Goal: Information Seeking & Learning: Learn about a topic

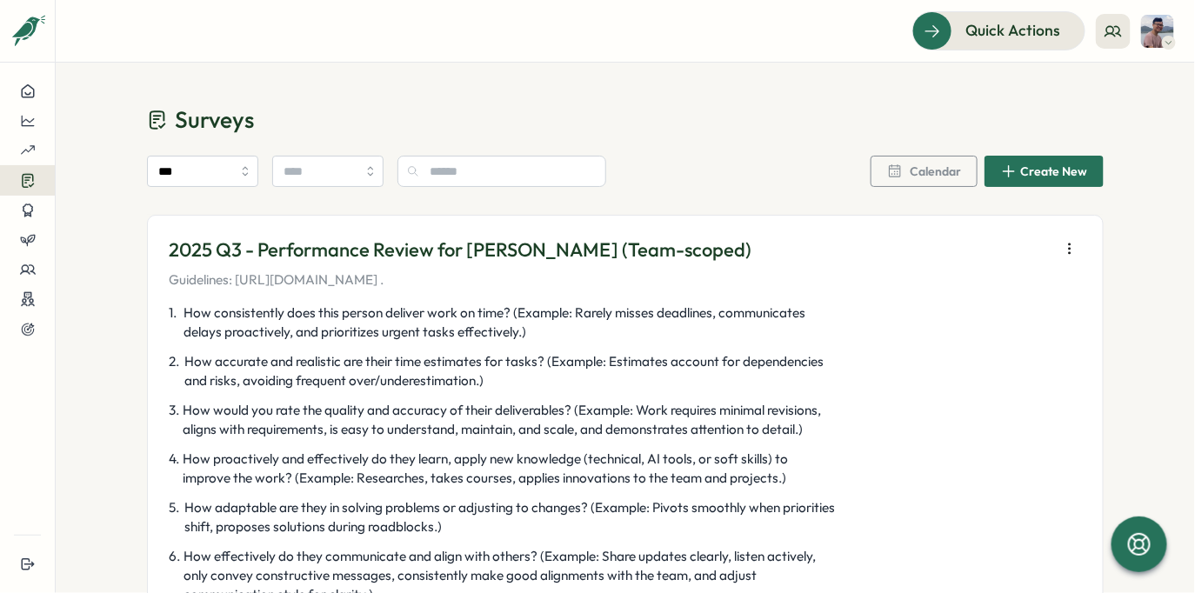
click at [529, 418] on span "How would you rate the quality and accuracy of their deliverables? (Example: Wo…" at bounding box center [511, 420] width 656 height 38
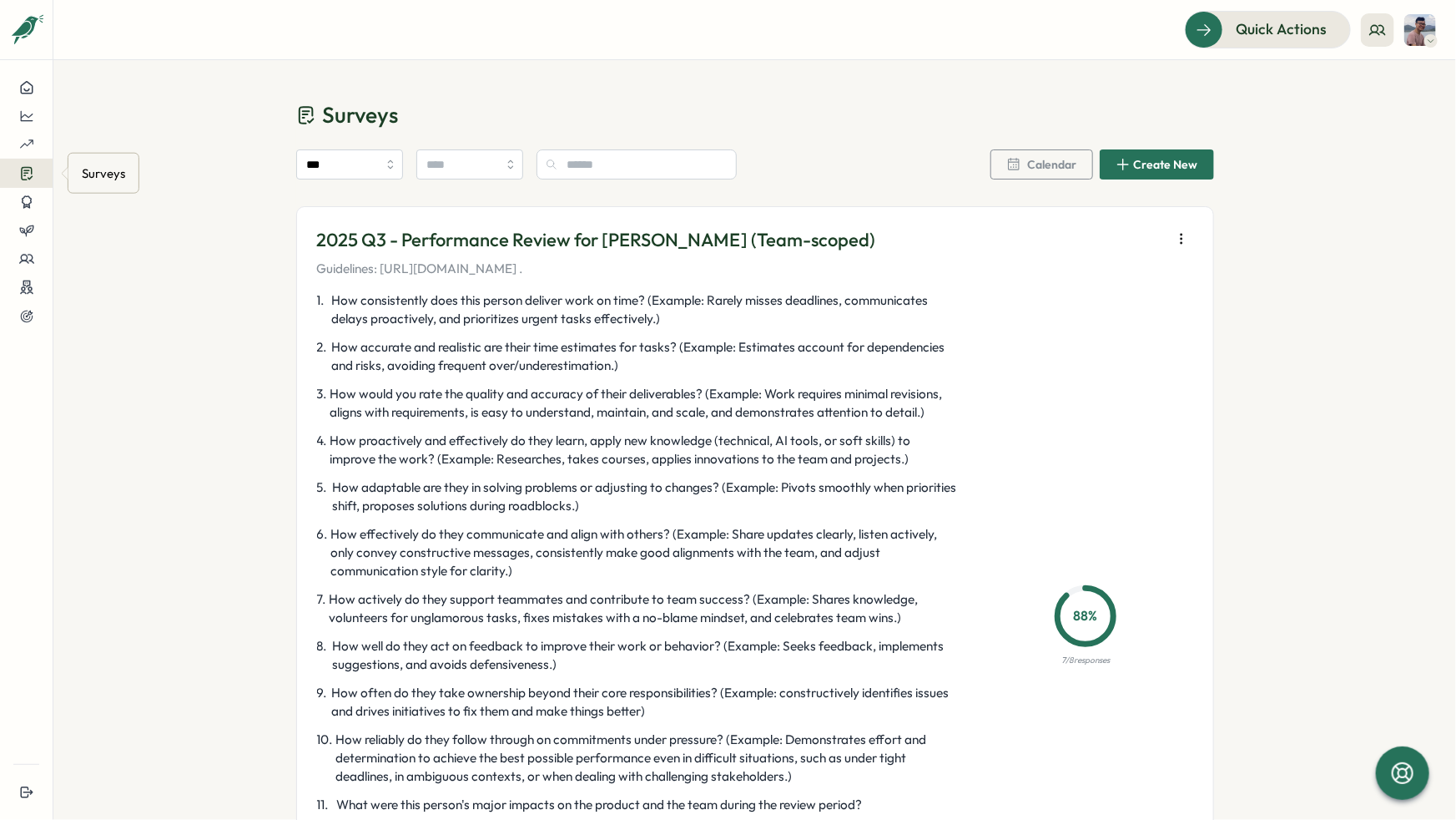
click at [28, 168] on icon at bounding box center [26, 174] width 11 height 12
click at [156, 168] on div "Insights" at bounding box center [143, 157] width 137 height 32
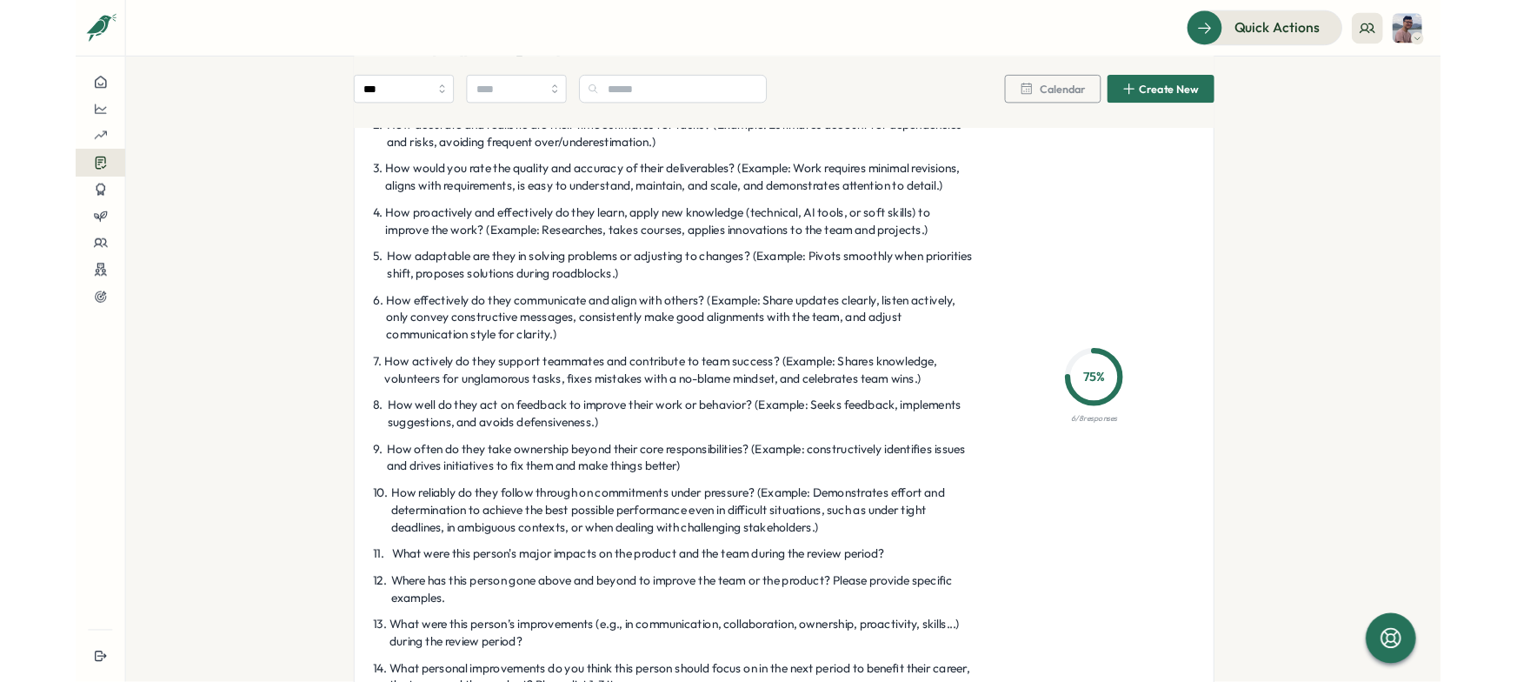
scroll to position [5049, 0]
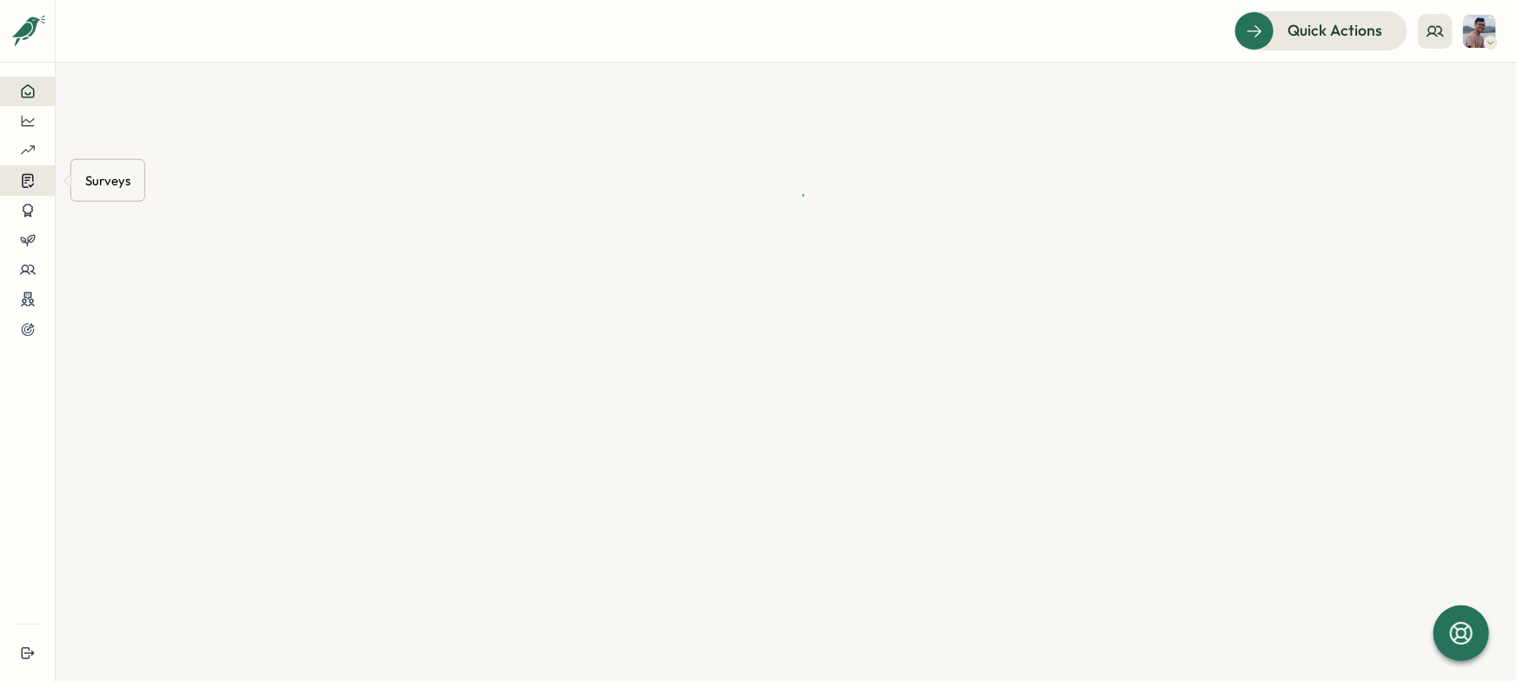
click at [36, 189] on button at bounding box center [27, 180] width 55 height 30
click at [117, 177] on div "Insights" at bounding box center [149, 164] width 143 height 33
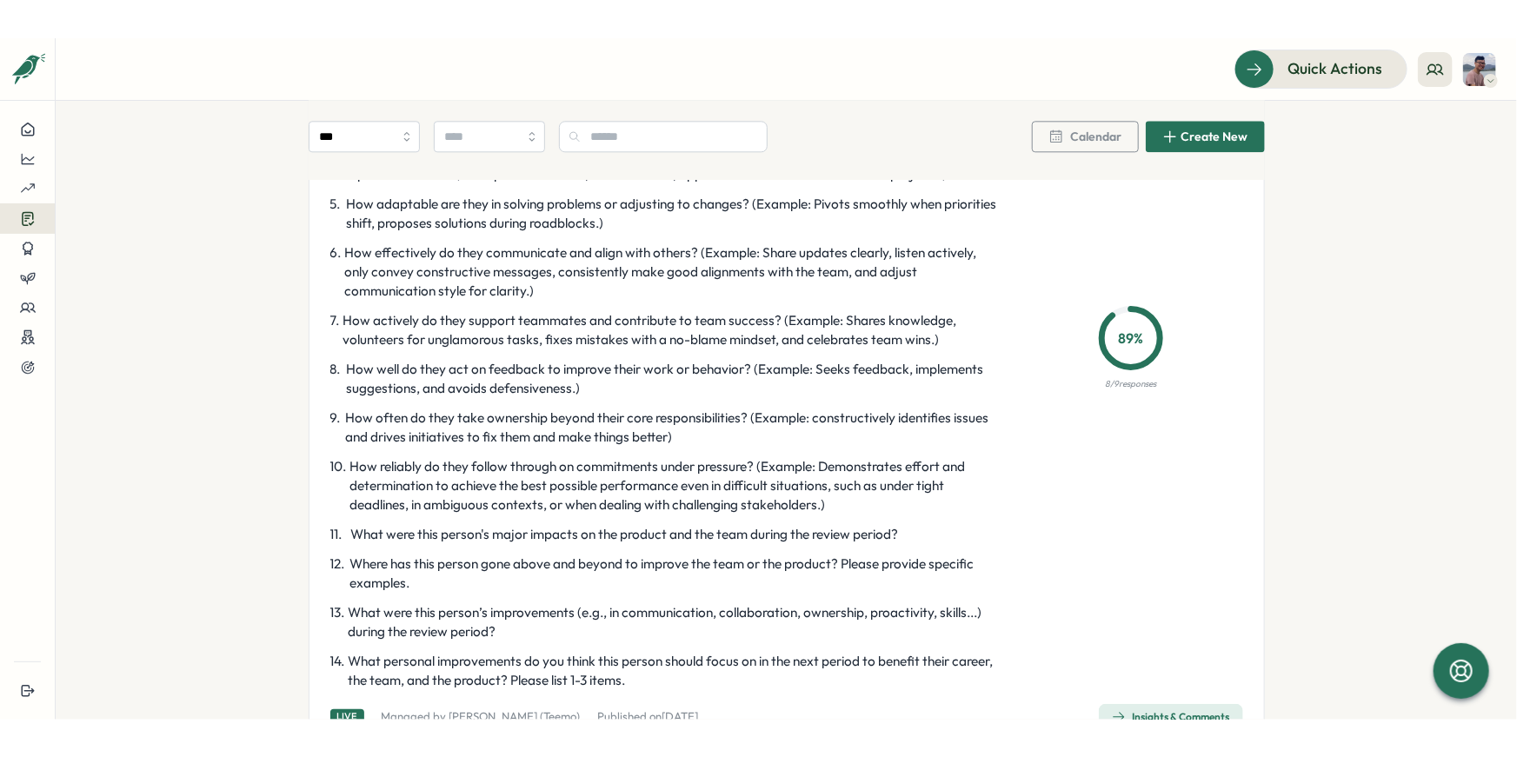
scroll to position [5625, 0]
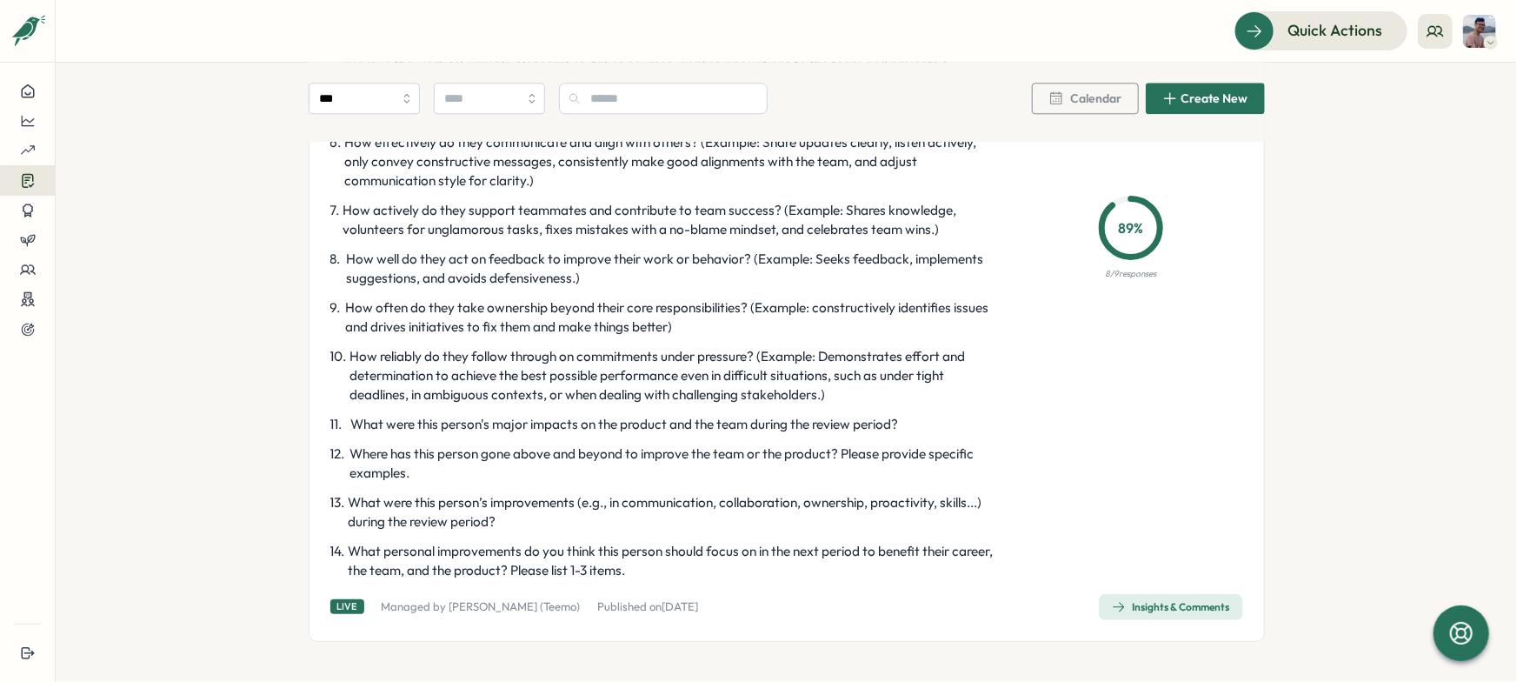
click at [1164, 610] on div "Insights & Comments" at bounding box center [1171, 607] width 118 height 14
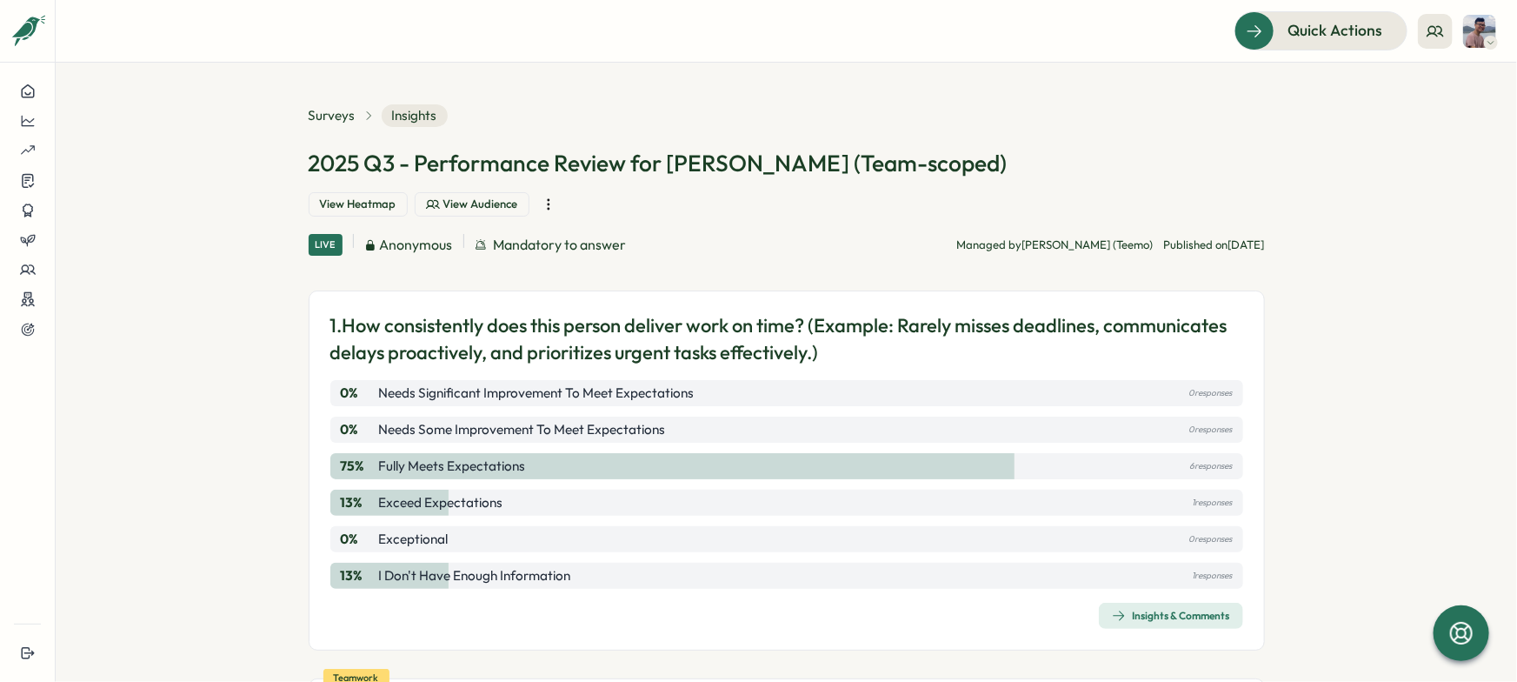
click at [1144, 603] on span "Insights & Comments" at bounding box center [1171, 615] width 118 height 24
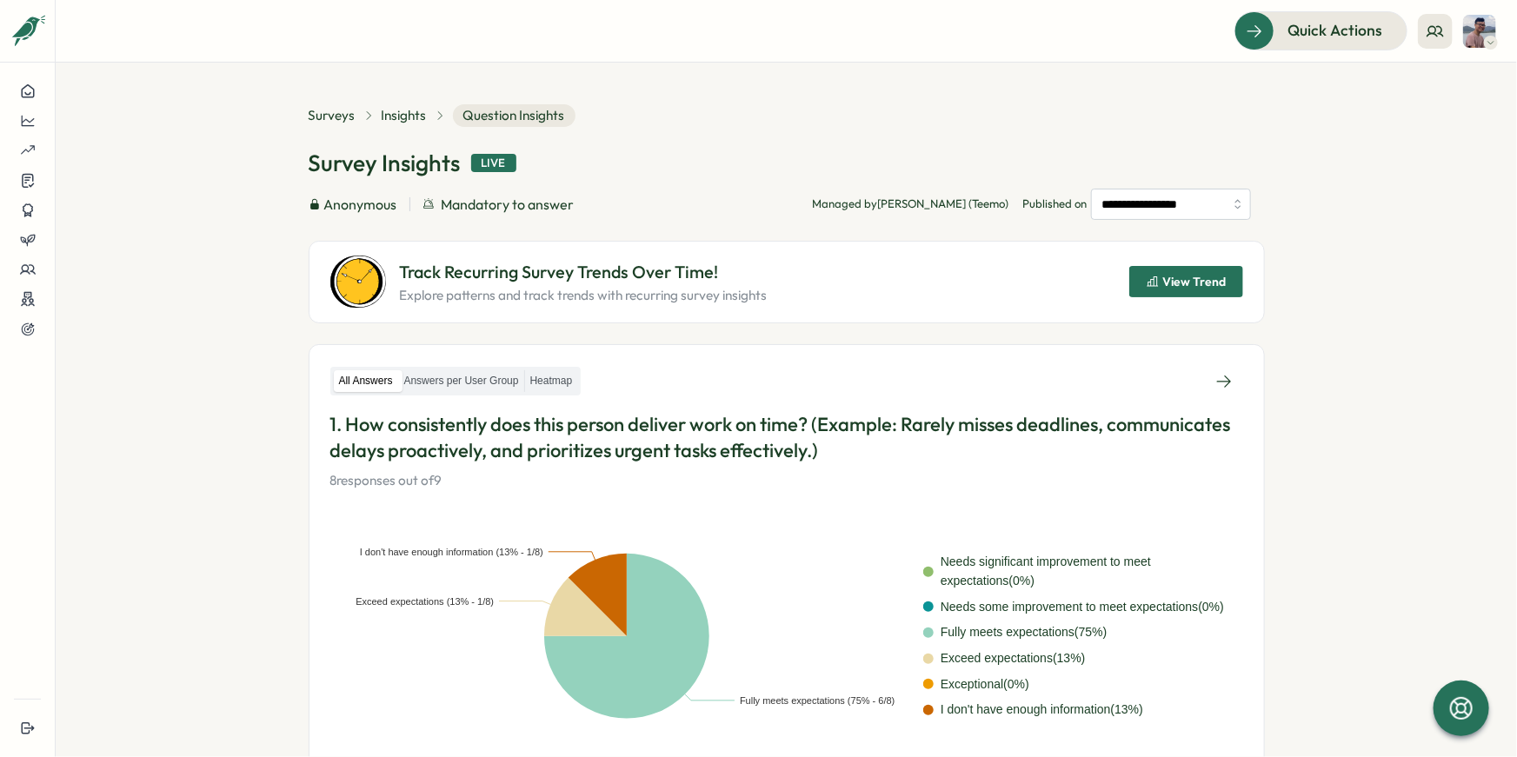
click at [1373, 246] on section "**********" at bounding box center [787, 410] width 1462 height 695
click at [961, 123] on div "Surveys Insights Question Insights" at bounding box center [787, 115] width 956 height 23
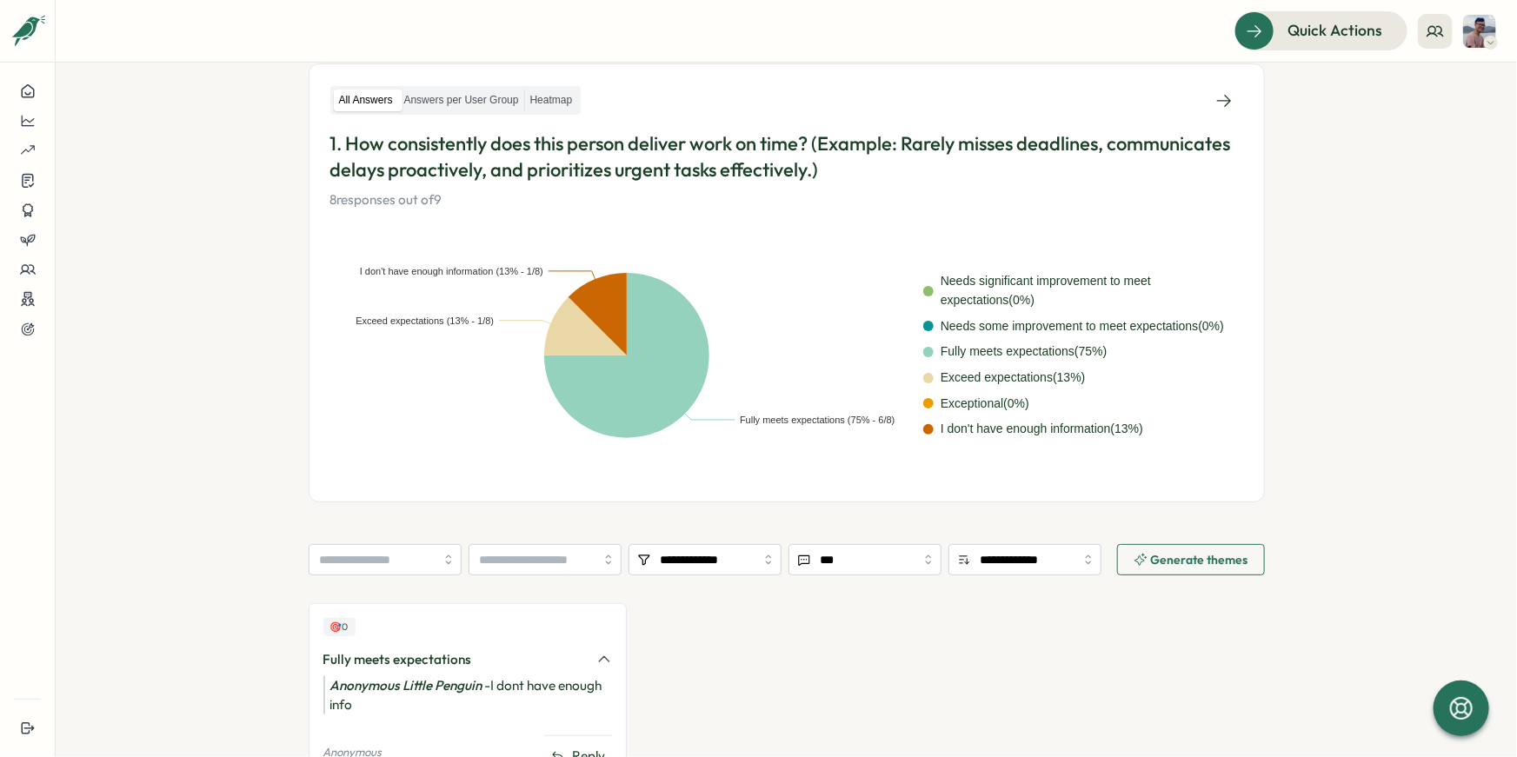
scroll to position [287, 0]
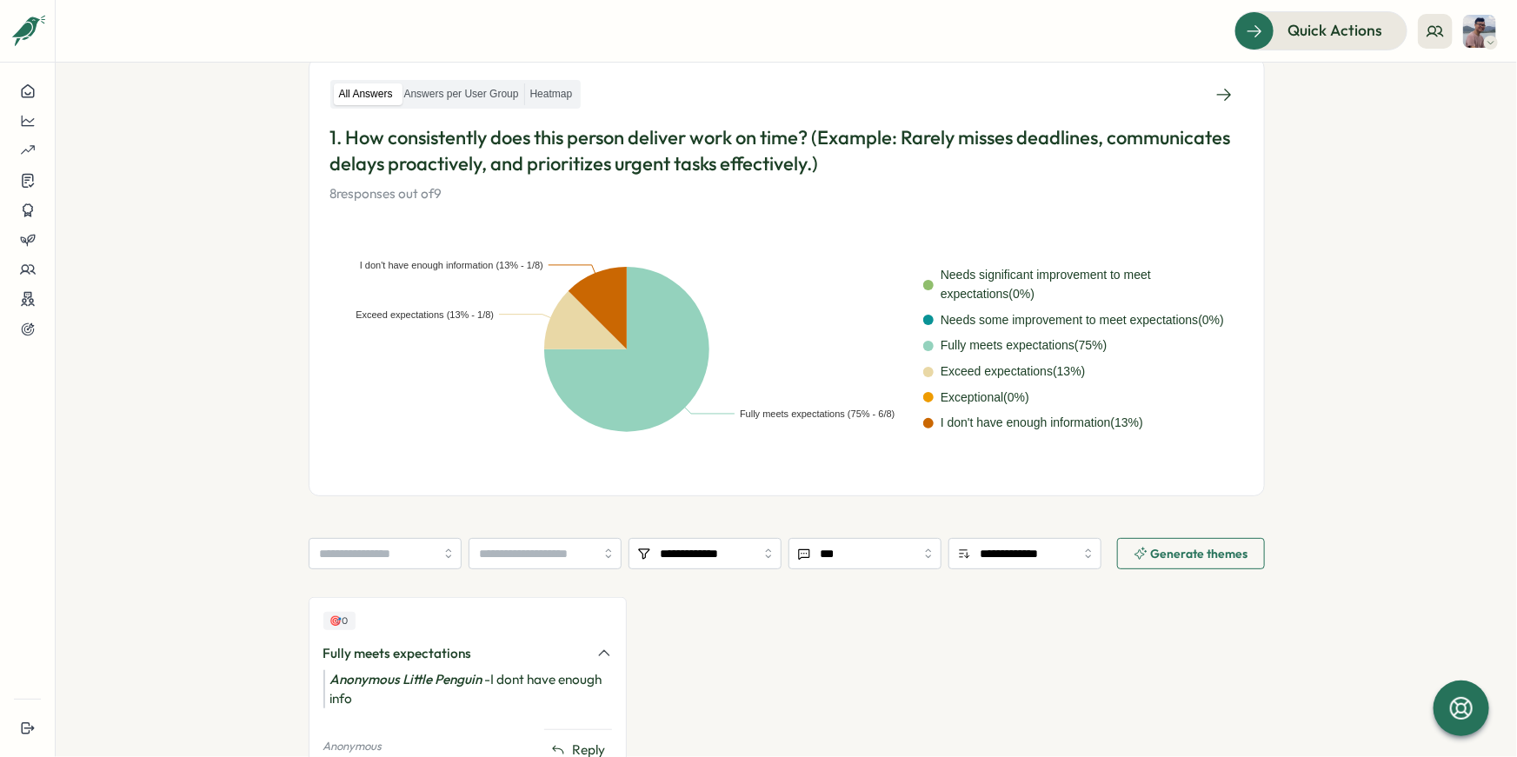
click at [197, 307] on section "**********" at bounding box center [787, 410] width 1462 height 695
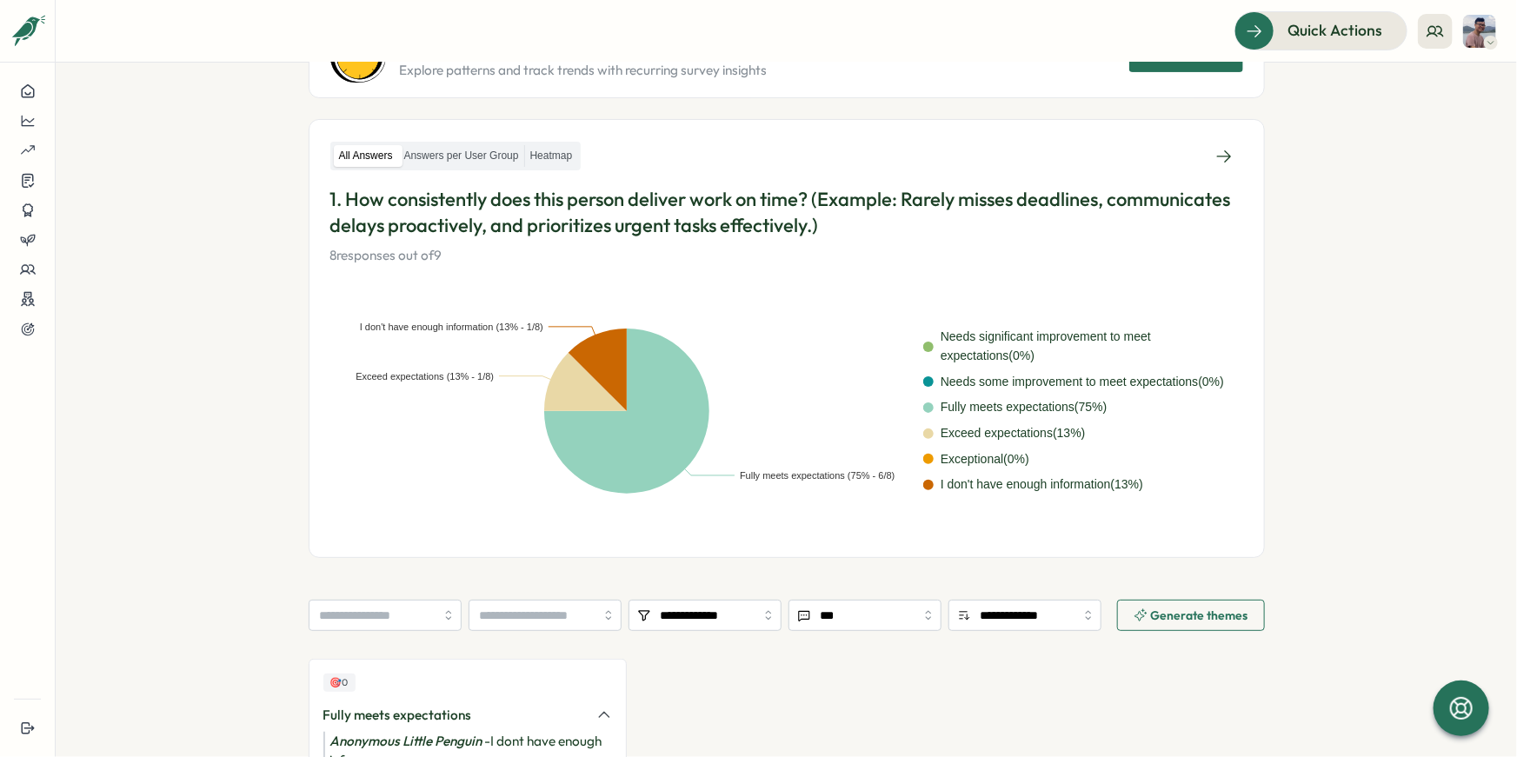
scroll to position [196, 0]
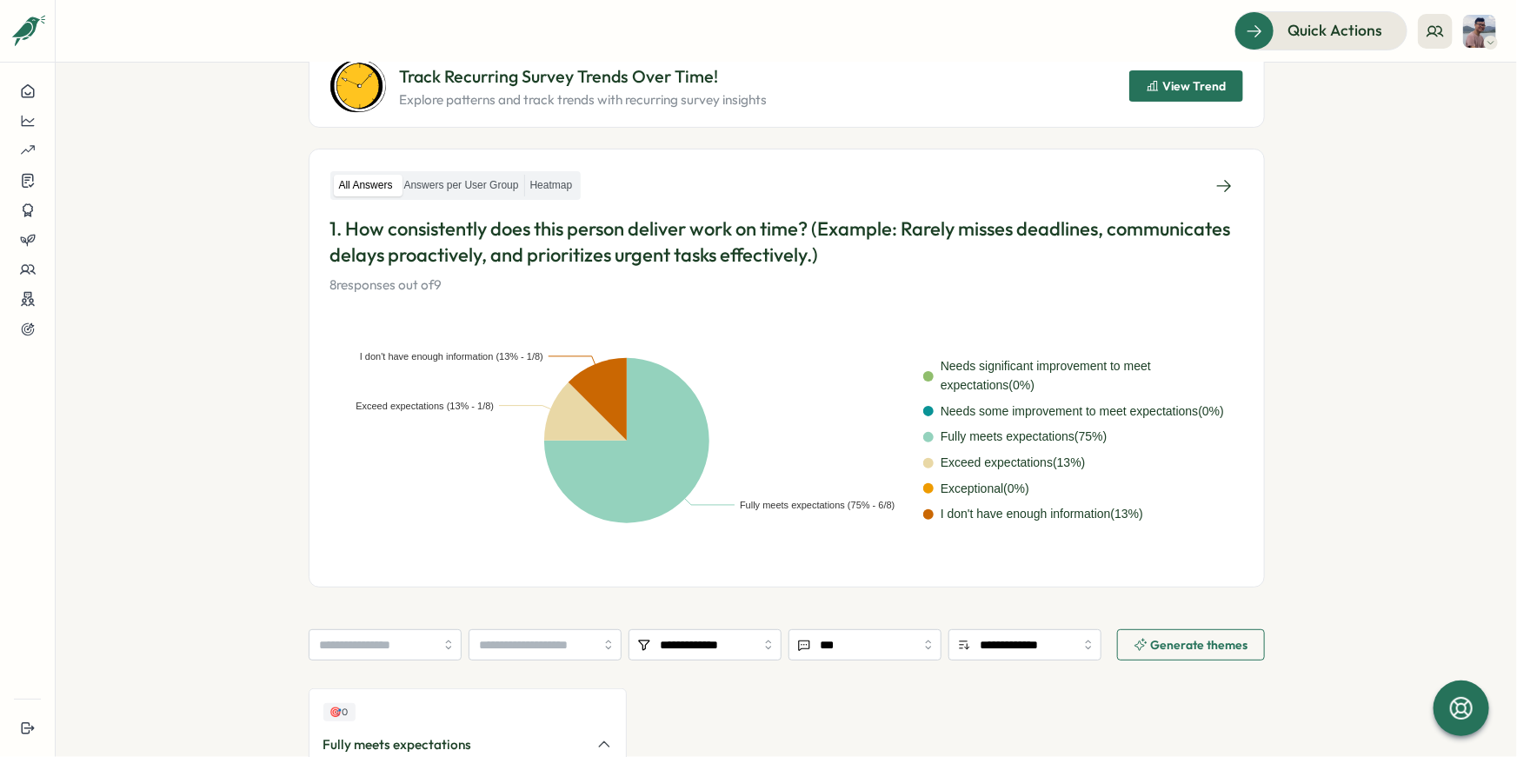
click at [1485, 330] on section "**********" at bounding box center [787, 410] width 1462 height 695
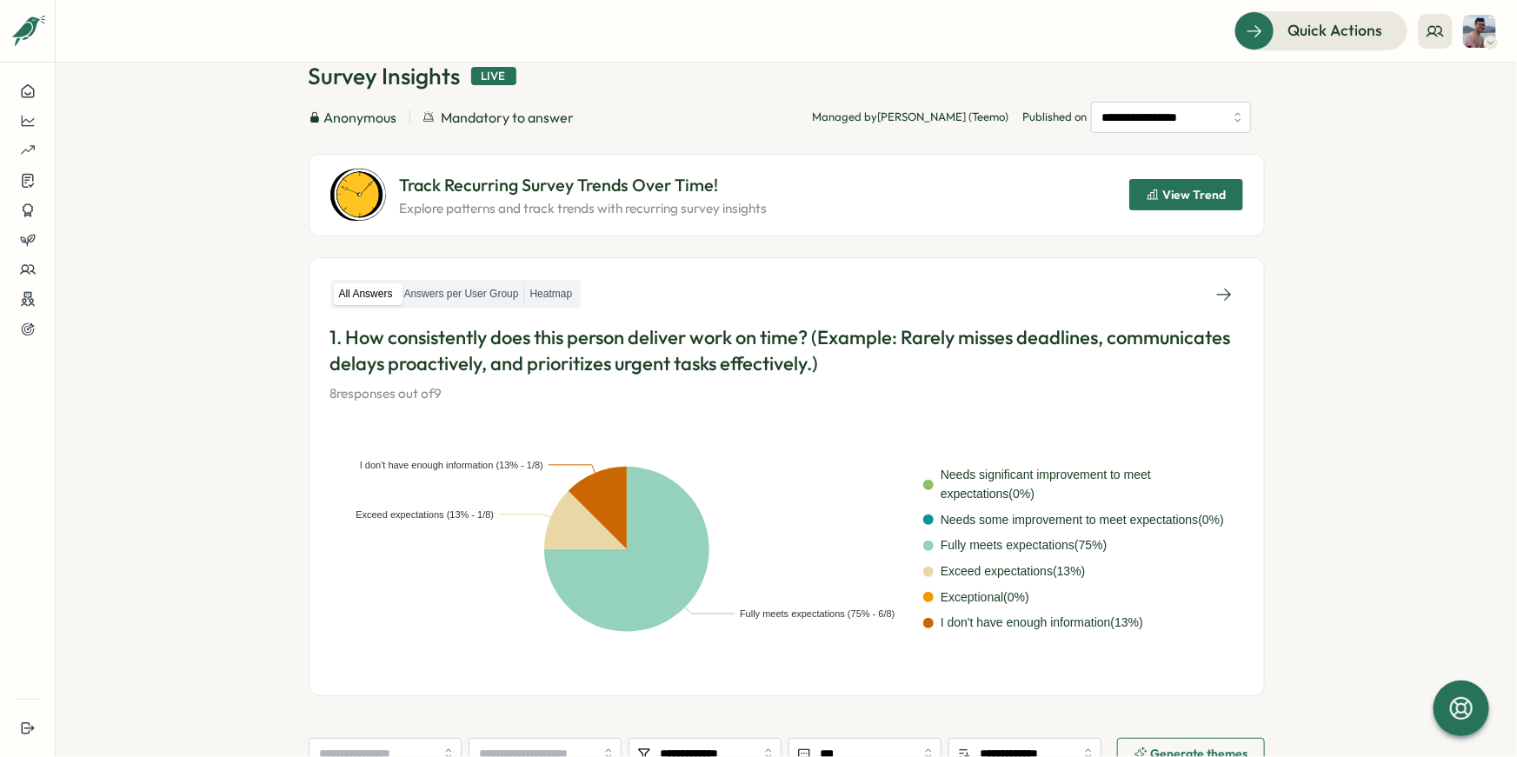
scroll to position [87, 0]
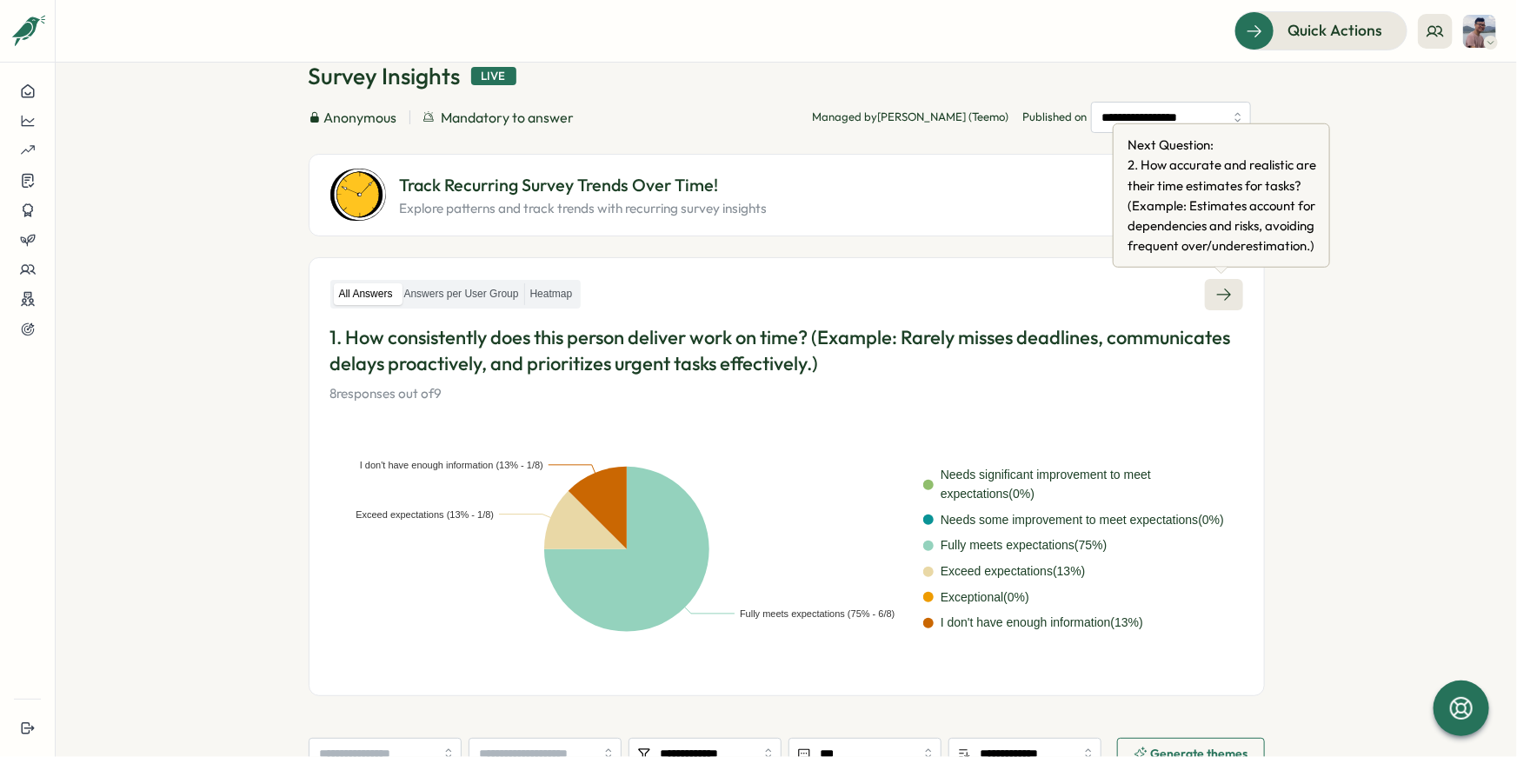
click at [1229, 297] on icon at bounding box center [1224, 294] width 17 height 17
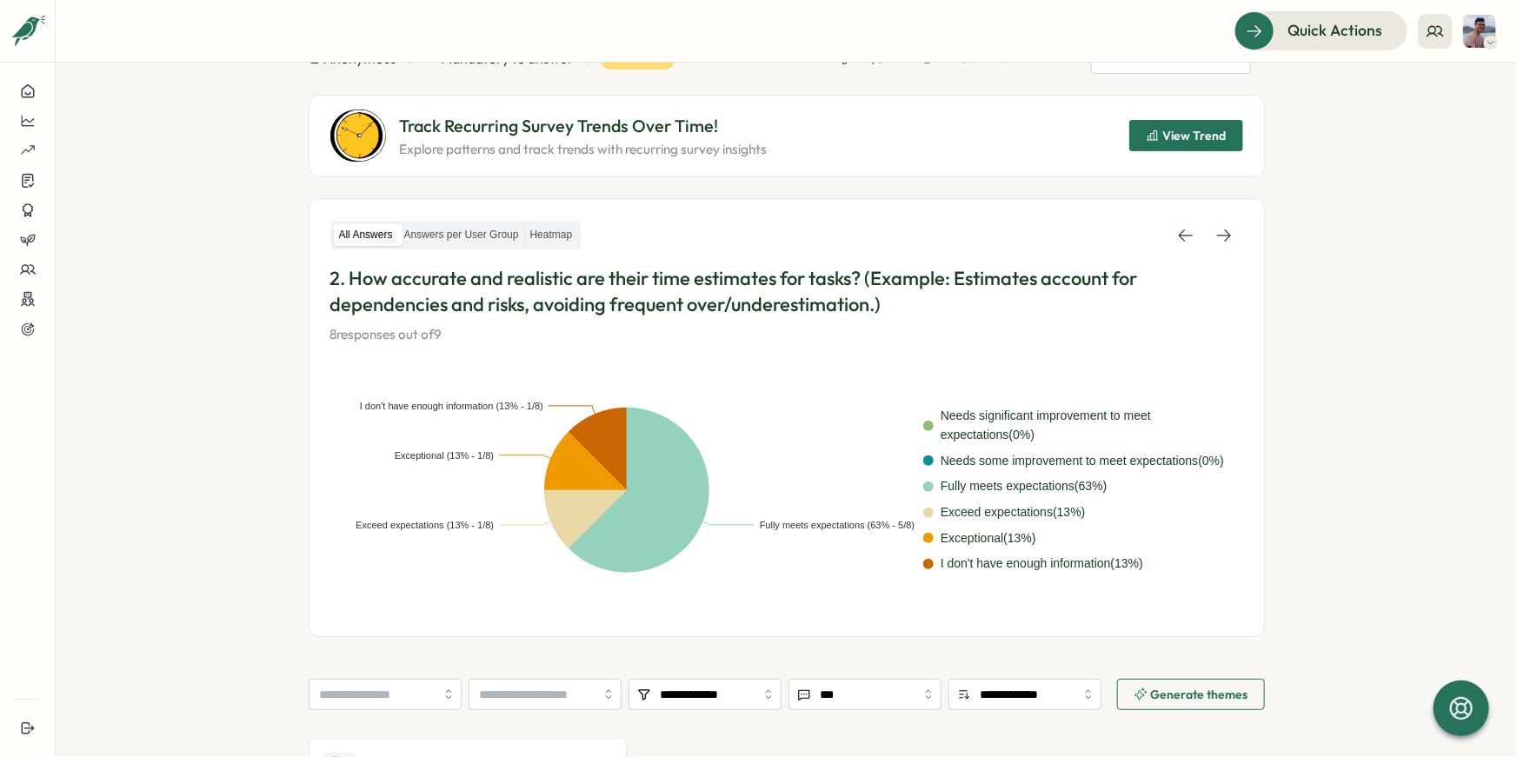
scroll to position [139, 0]
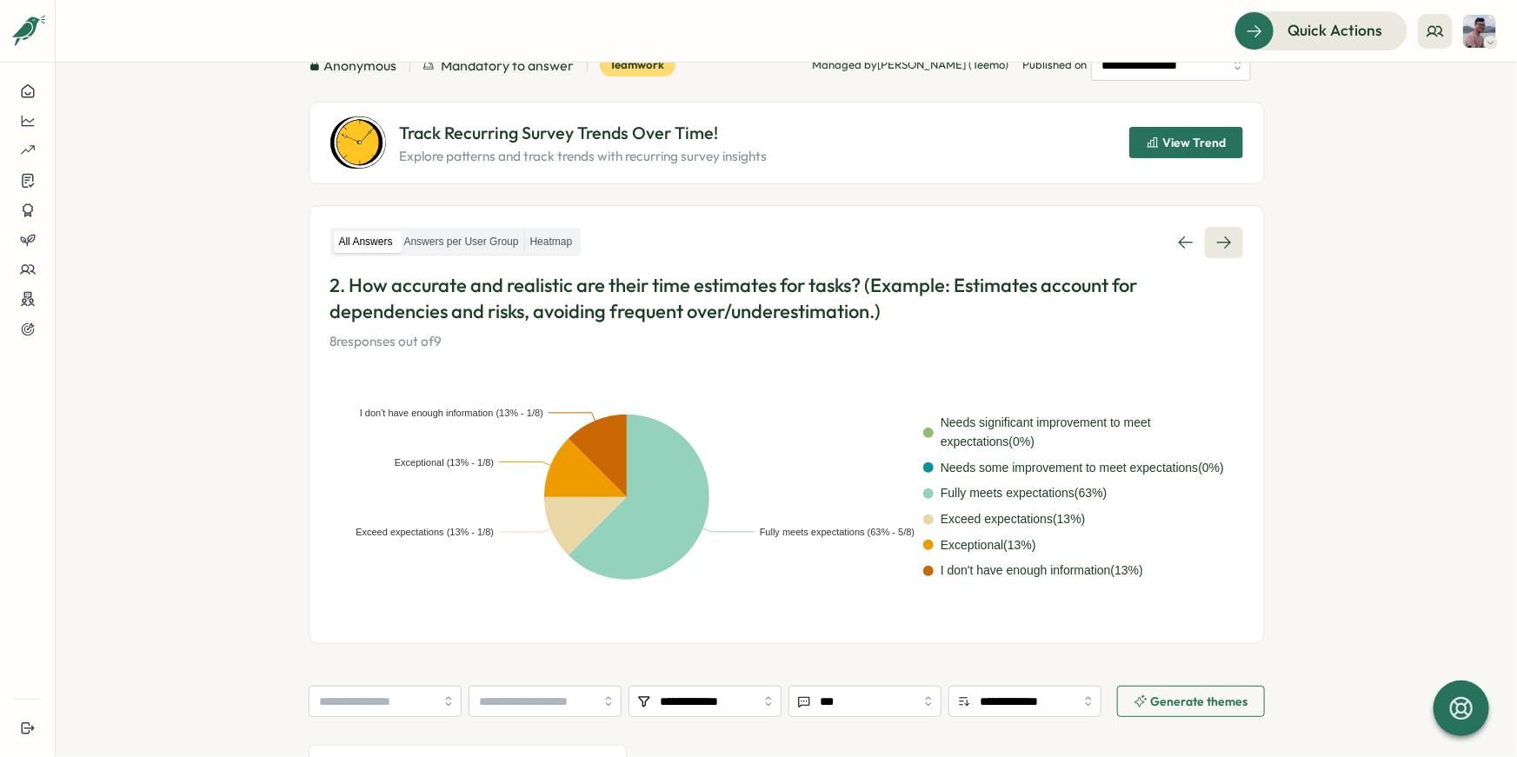
click at [1223, 239] on icon at bounding box center [1224, 242] width 17 height 17
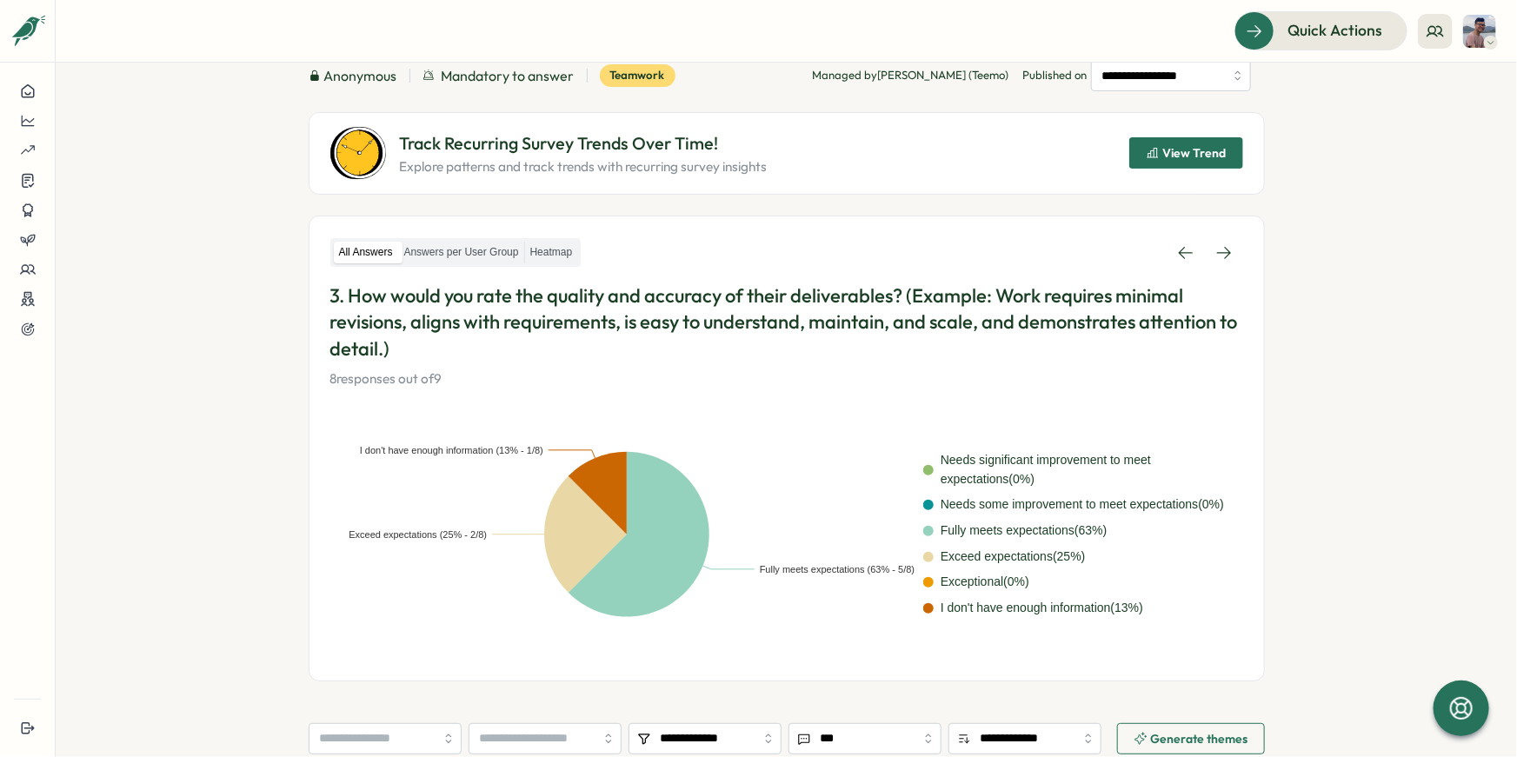
scroll to position [170, 0]
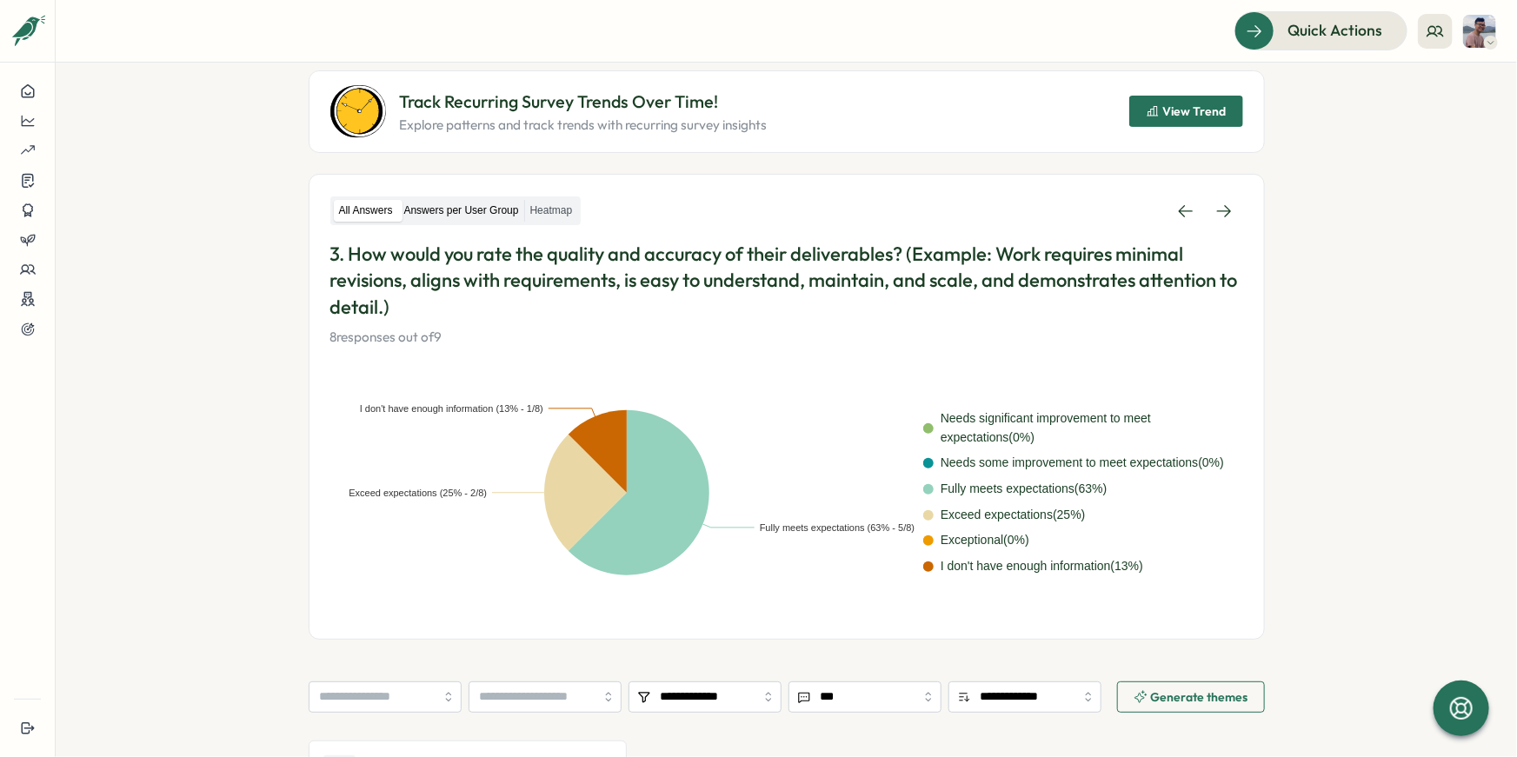
click at [495, 214] on label "Answers per User Group" at bounding box center [461, 211] width 125 height 22
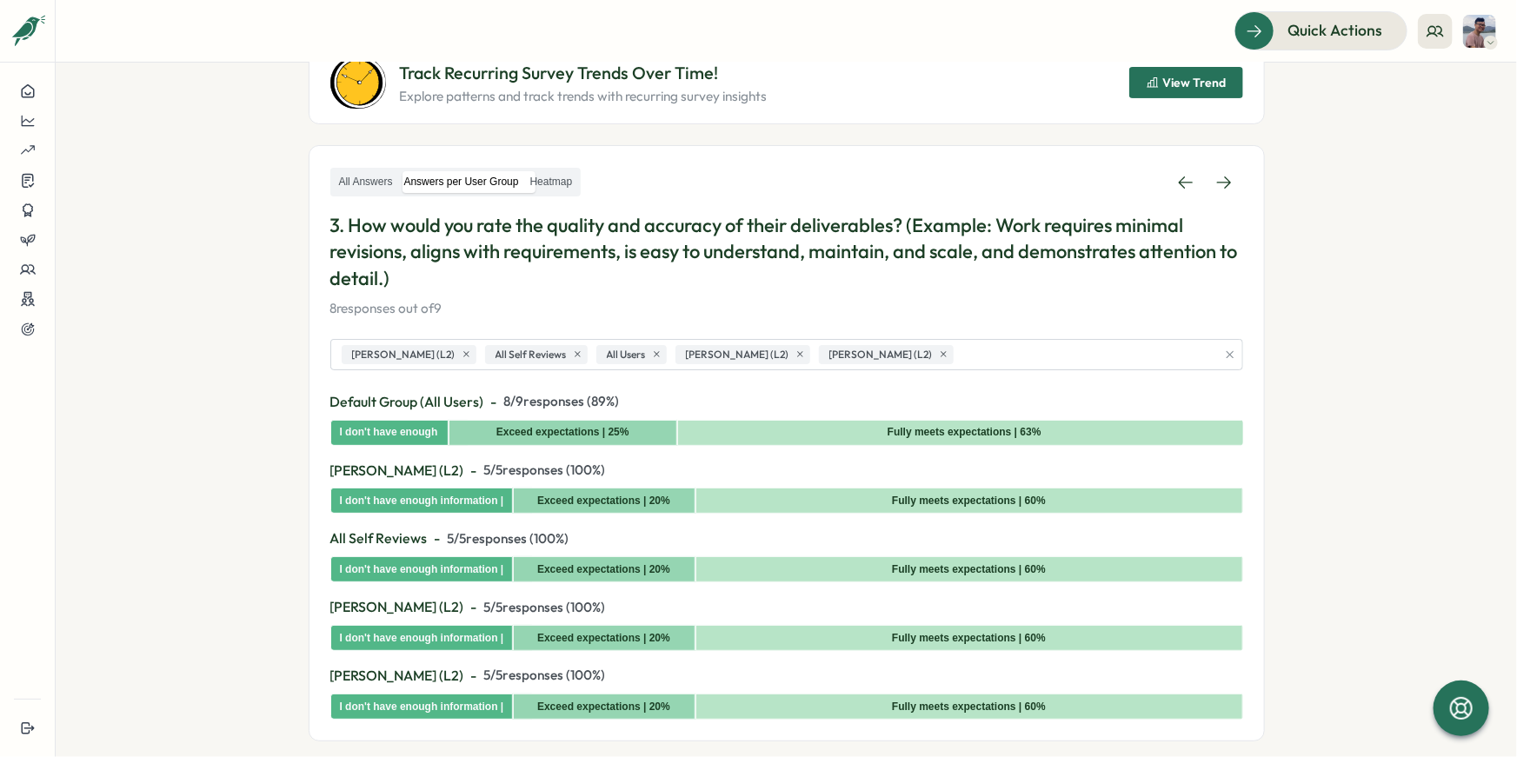
scroll to position [194, 0]
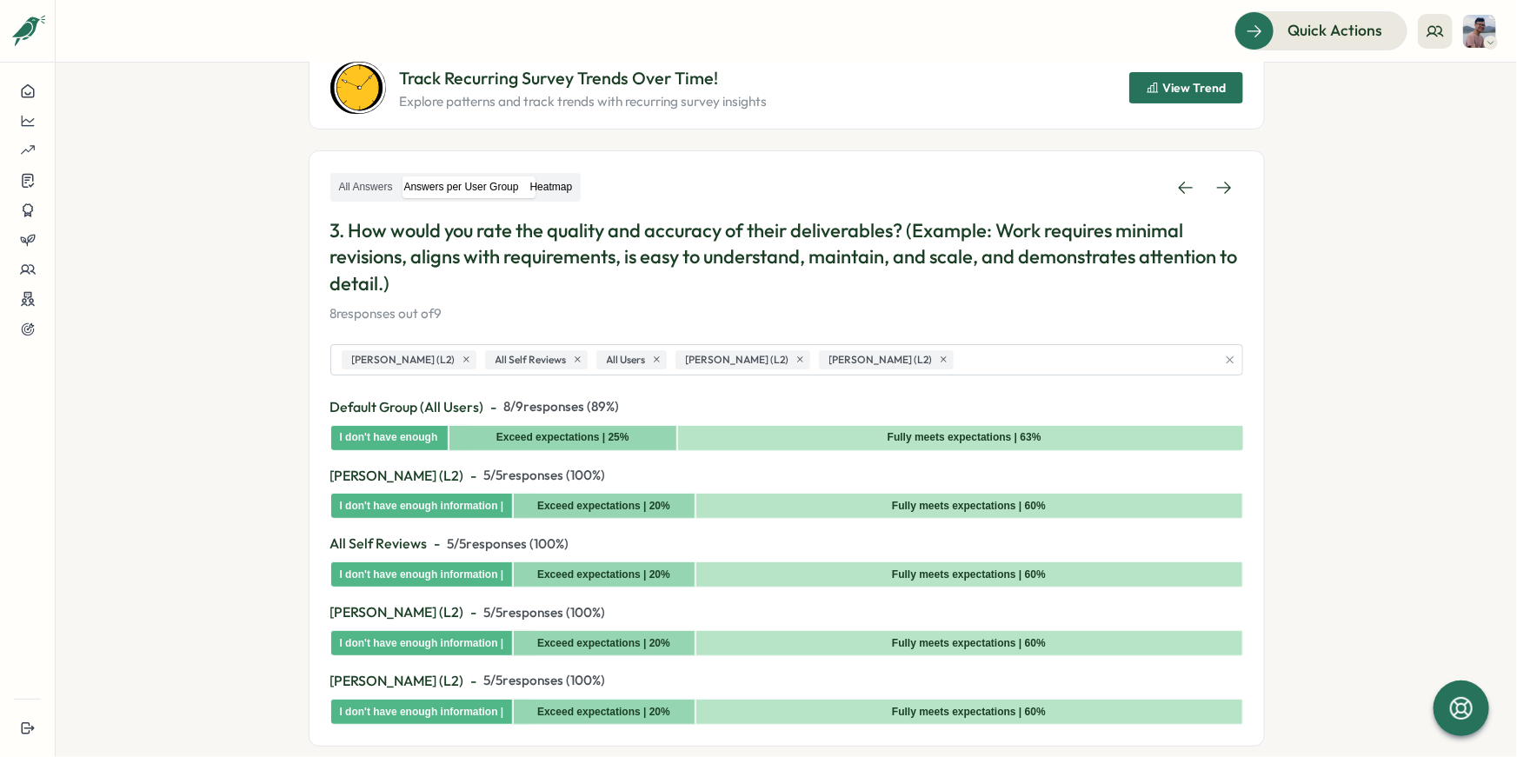
click at [558, 188] on label "Heatmap" at bounding box center [551, 188] width 53 height 22
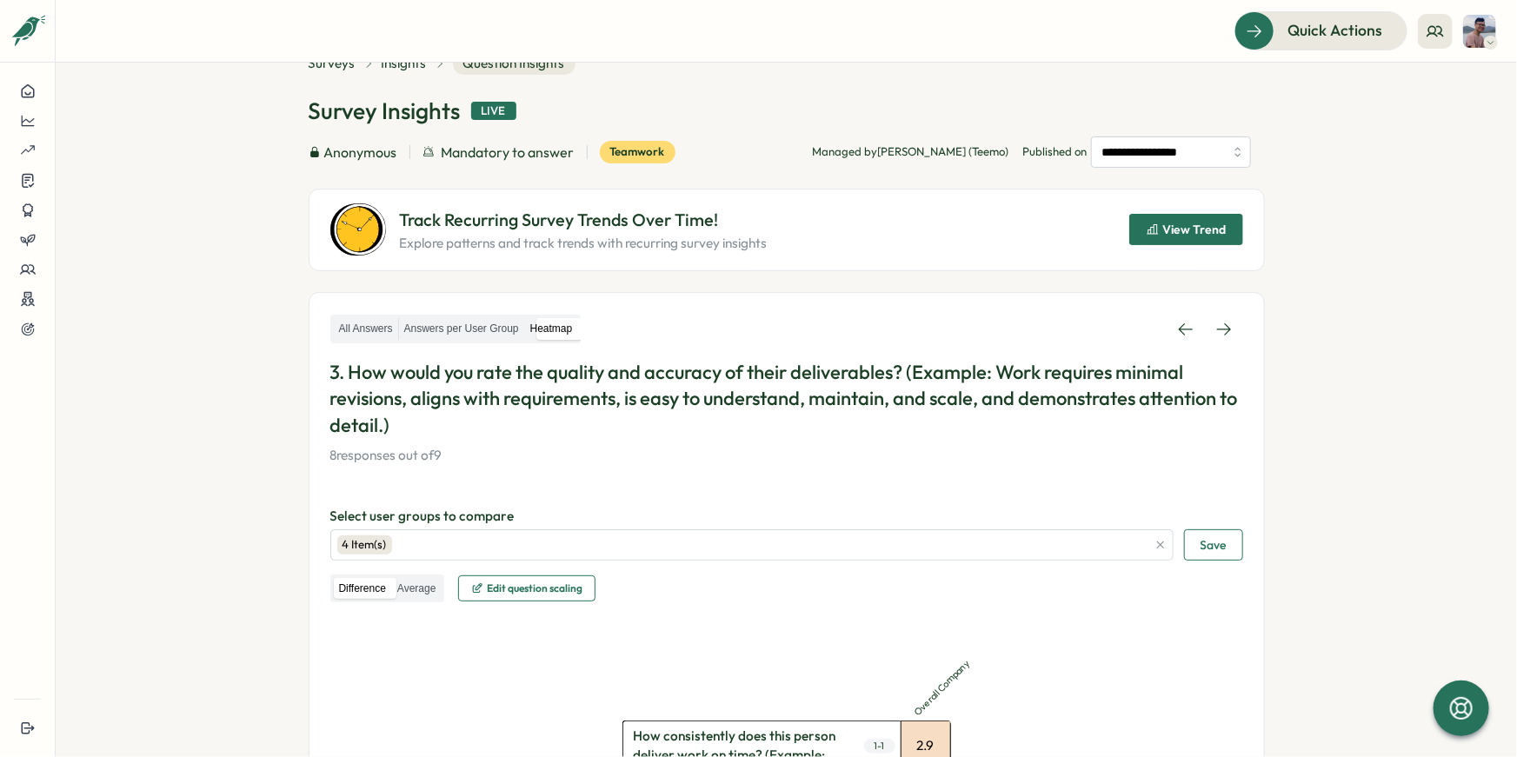
scroll to position [0, 0]
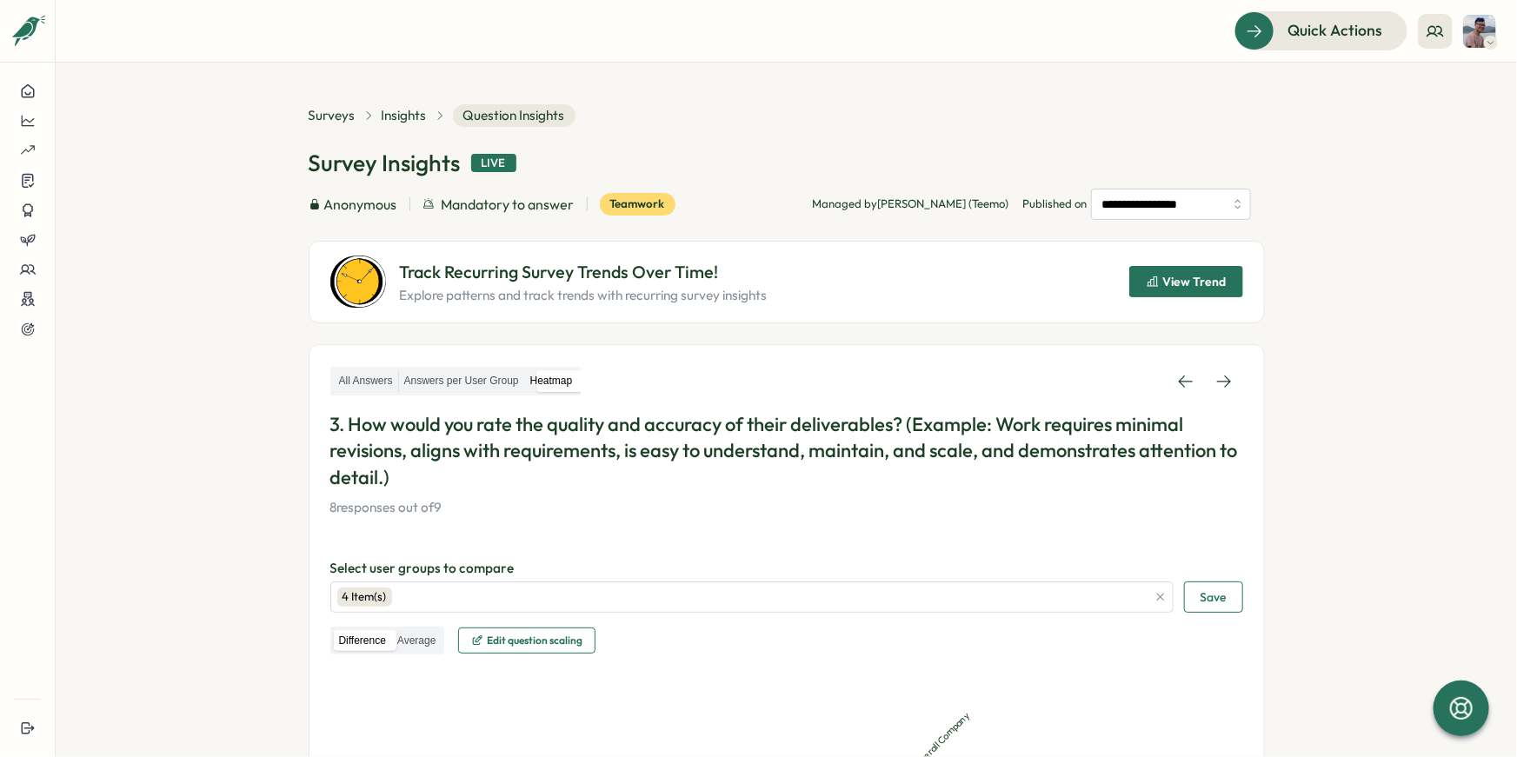
click at [482, 395] on div "All Answers Answers per User Group Heatmap" at bounding box center [786, 381] width 913 height 31
click at [478, 383] on label "Answers per User Group" at bounding box center [461, 381] width 125 height 22
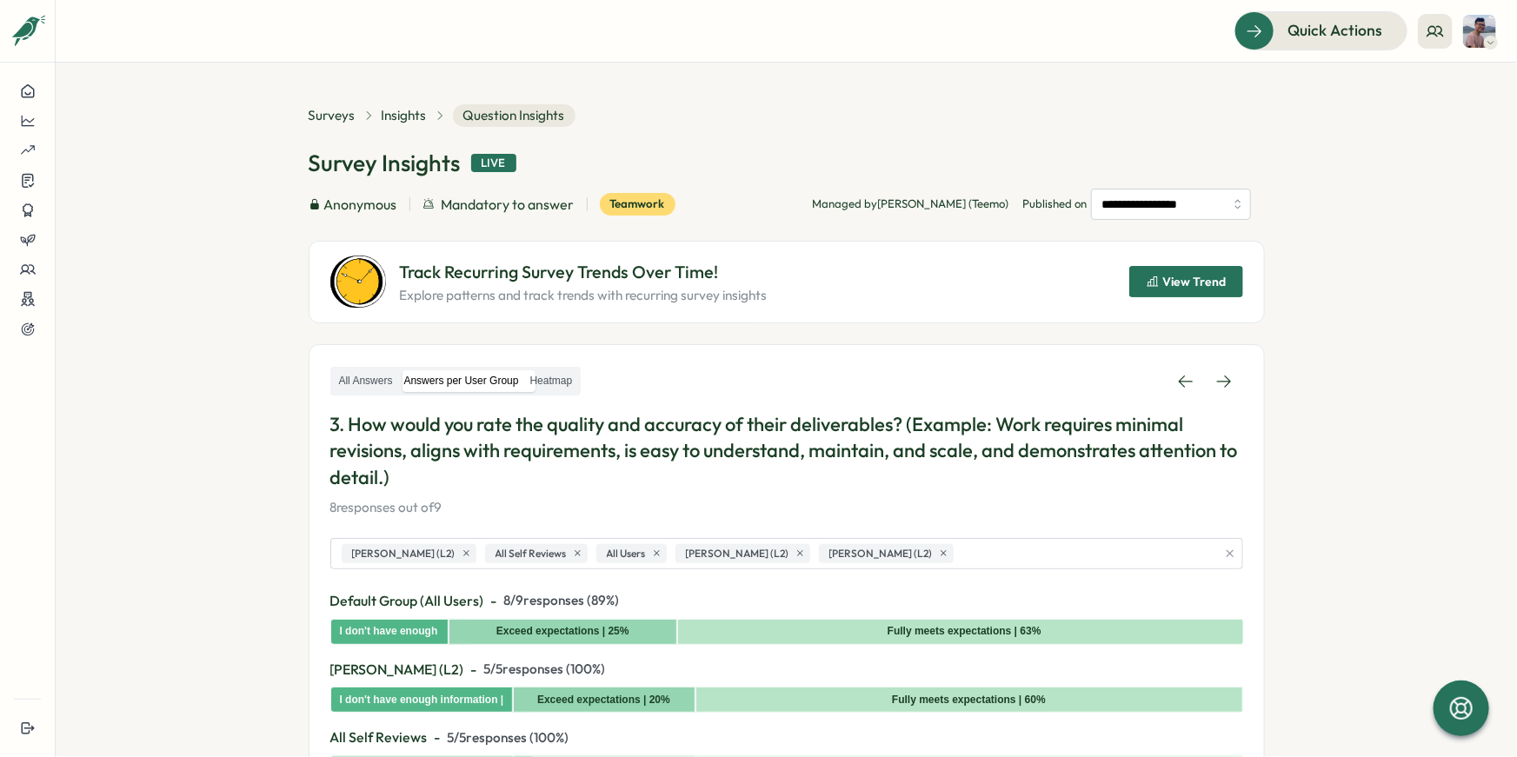
scroll to position [44, 0]
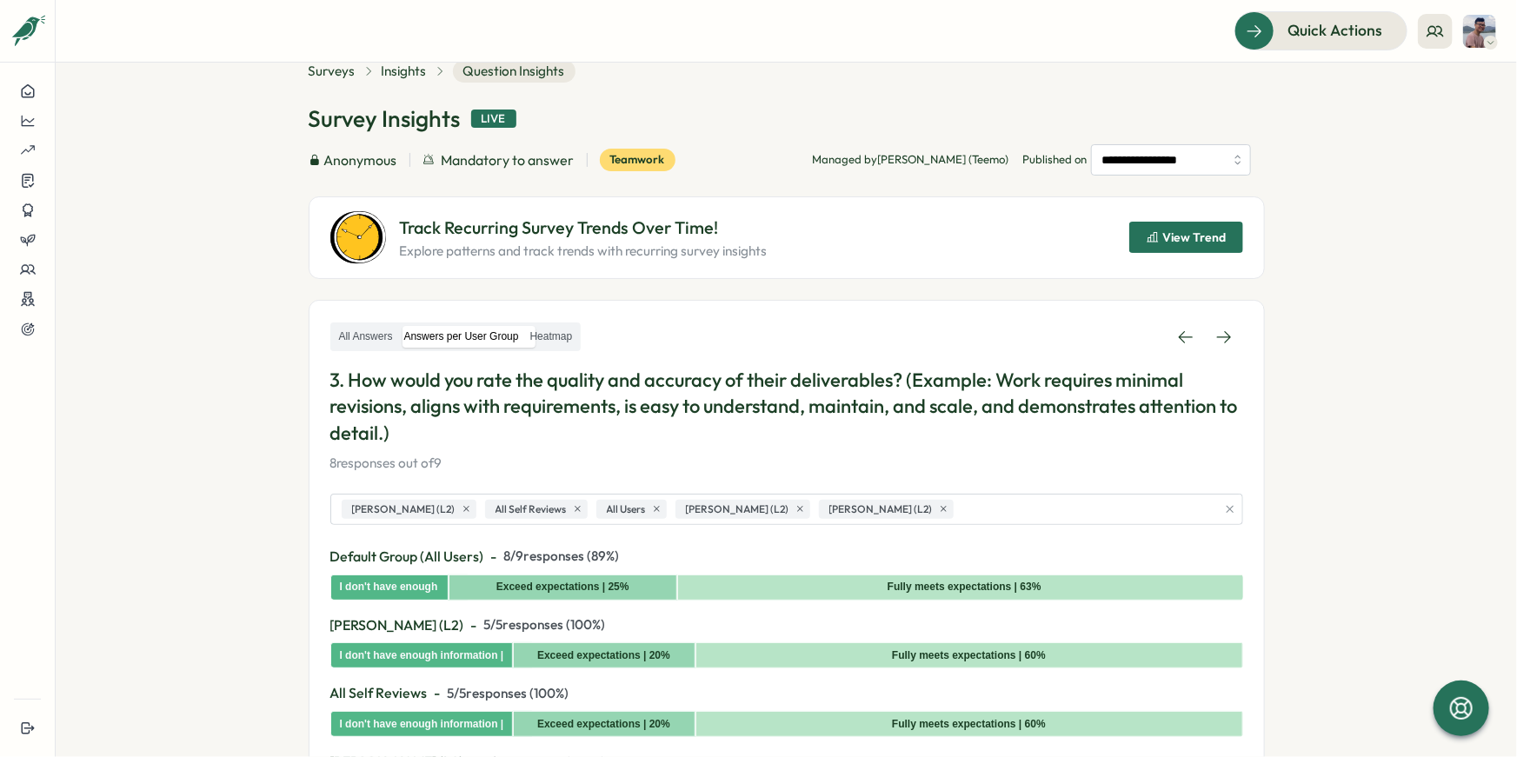
click at [373, 359] on div "All Answers Answers per User Group Heatmap 3. How would you rate the quality an…" at bounding box center [786, 397] width 913 height 151
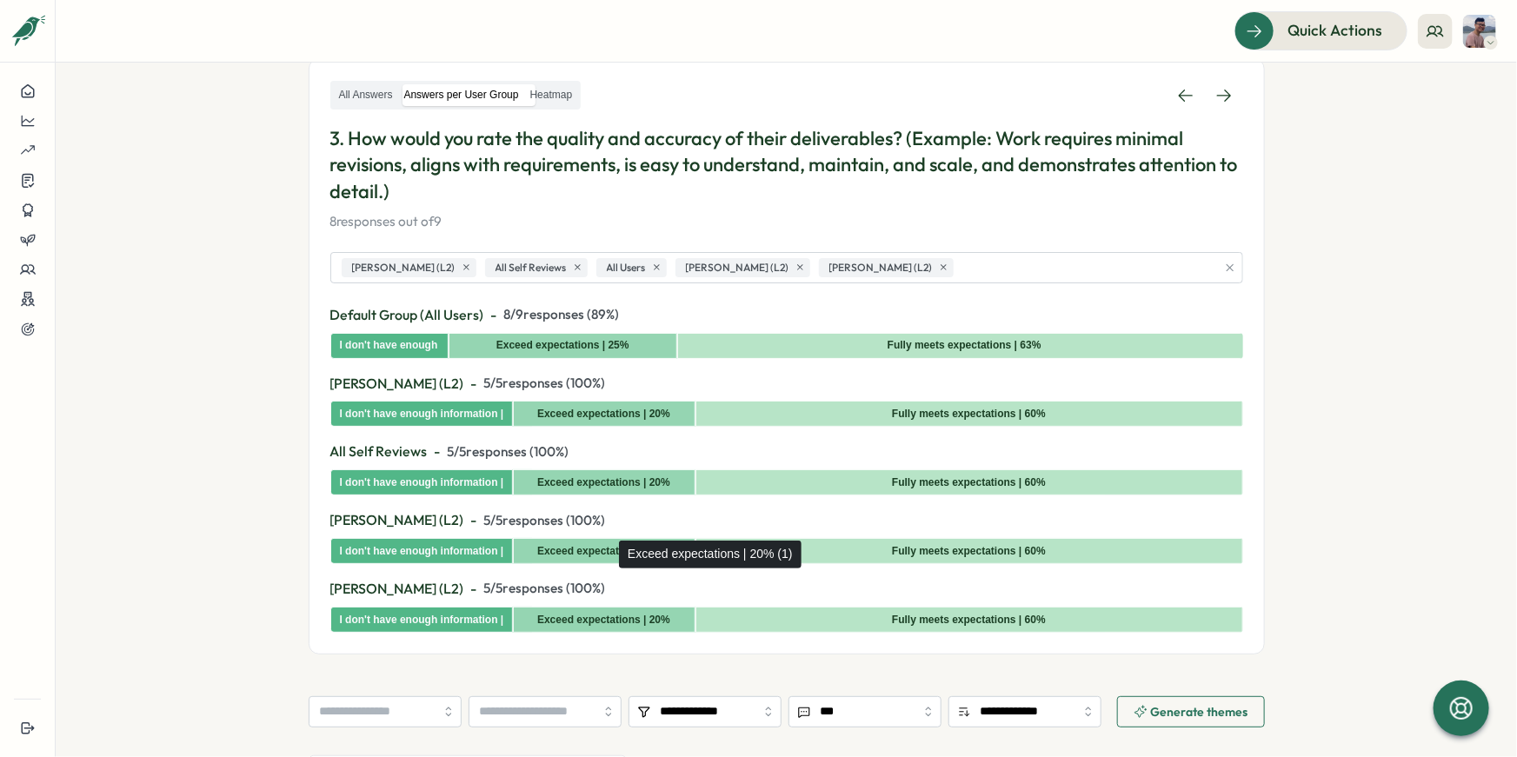
scroll to position [258, 0]
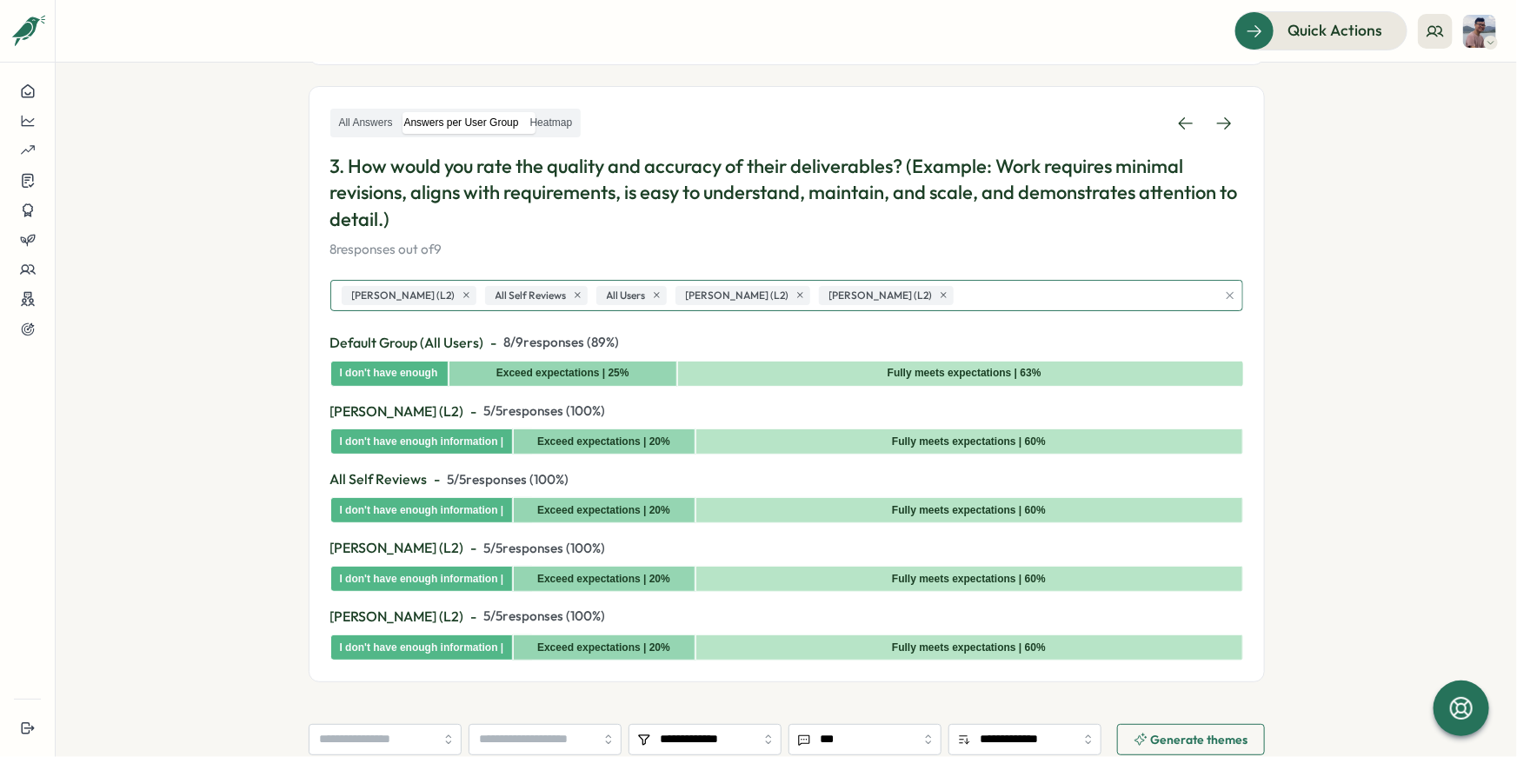
drag, startPoint x: 392, startPoint y: 294, endPoint x: 431, endPoint y: 248, distance: 60.5
click at [431, 248] on div "All Answers Answers per User Group Heatmap 3. How would you rate the quality an…" at bounding box center [786, 384] width 913 height 553
click at [375, 121] on label "All Answers" at bounding box center [366, 123] width 64 height 22
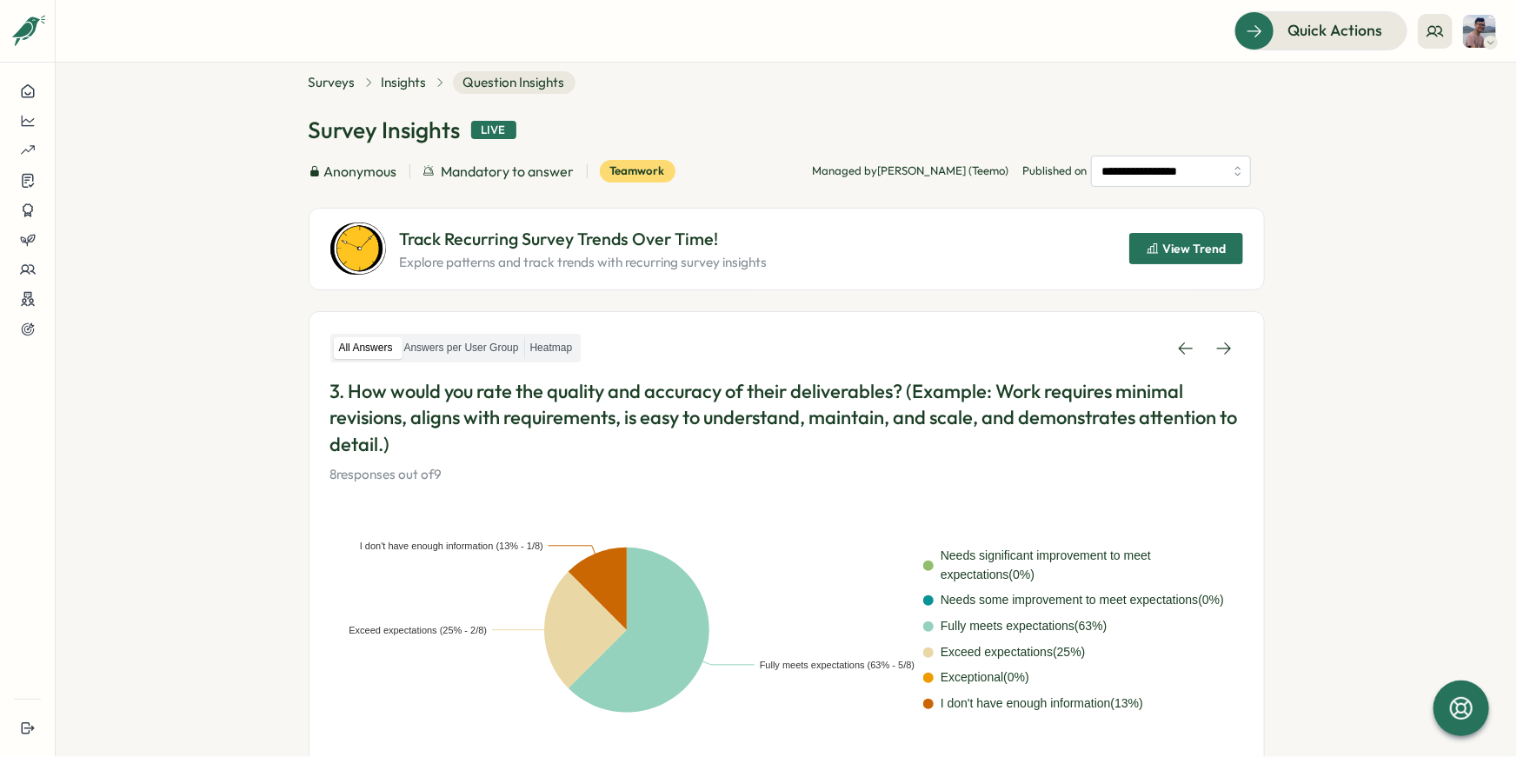
scroll to position [0, 0]
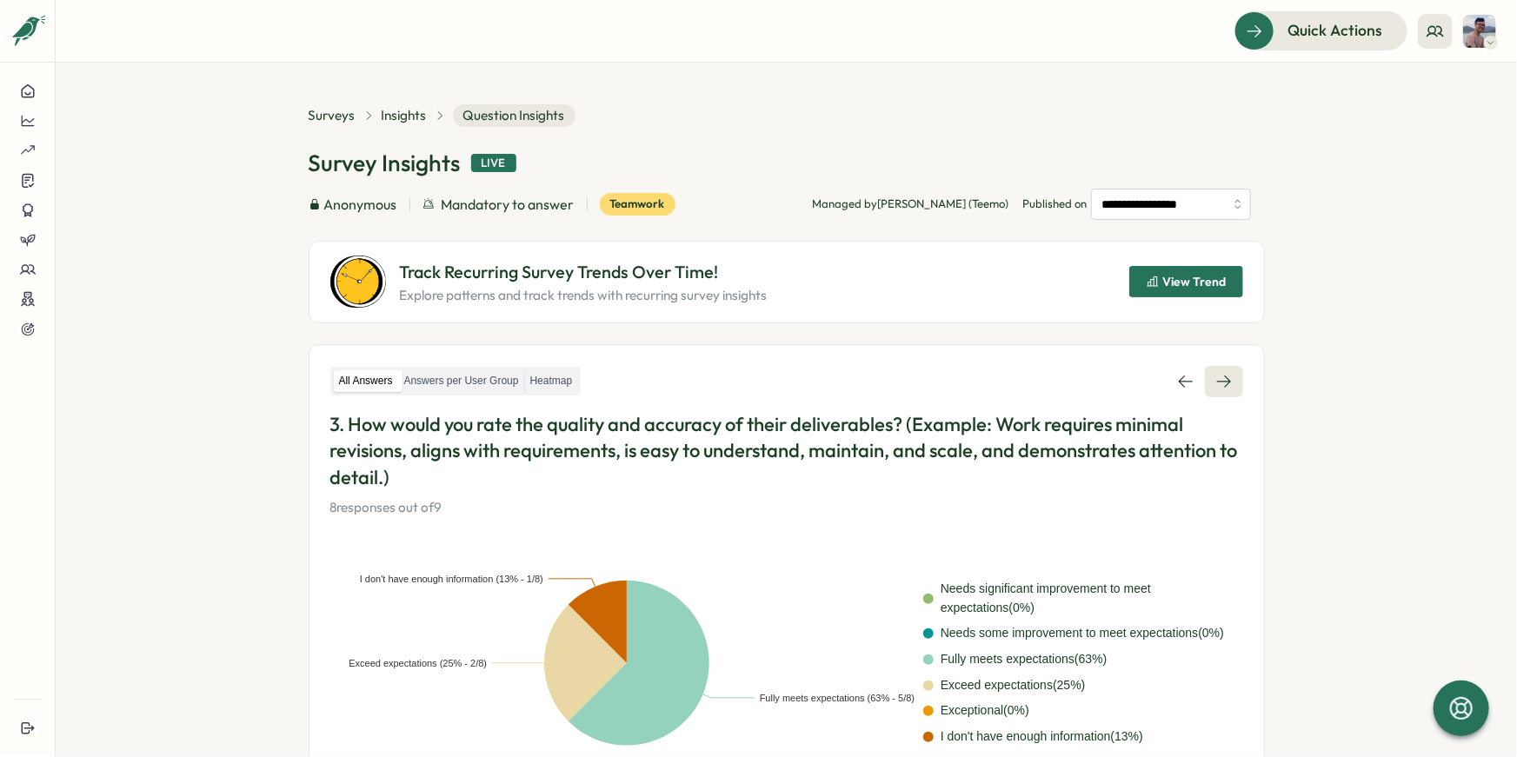
click at [1223, 378] on icon at bounding box center [1224, 381] width 17 height 17
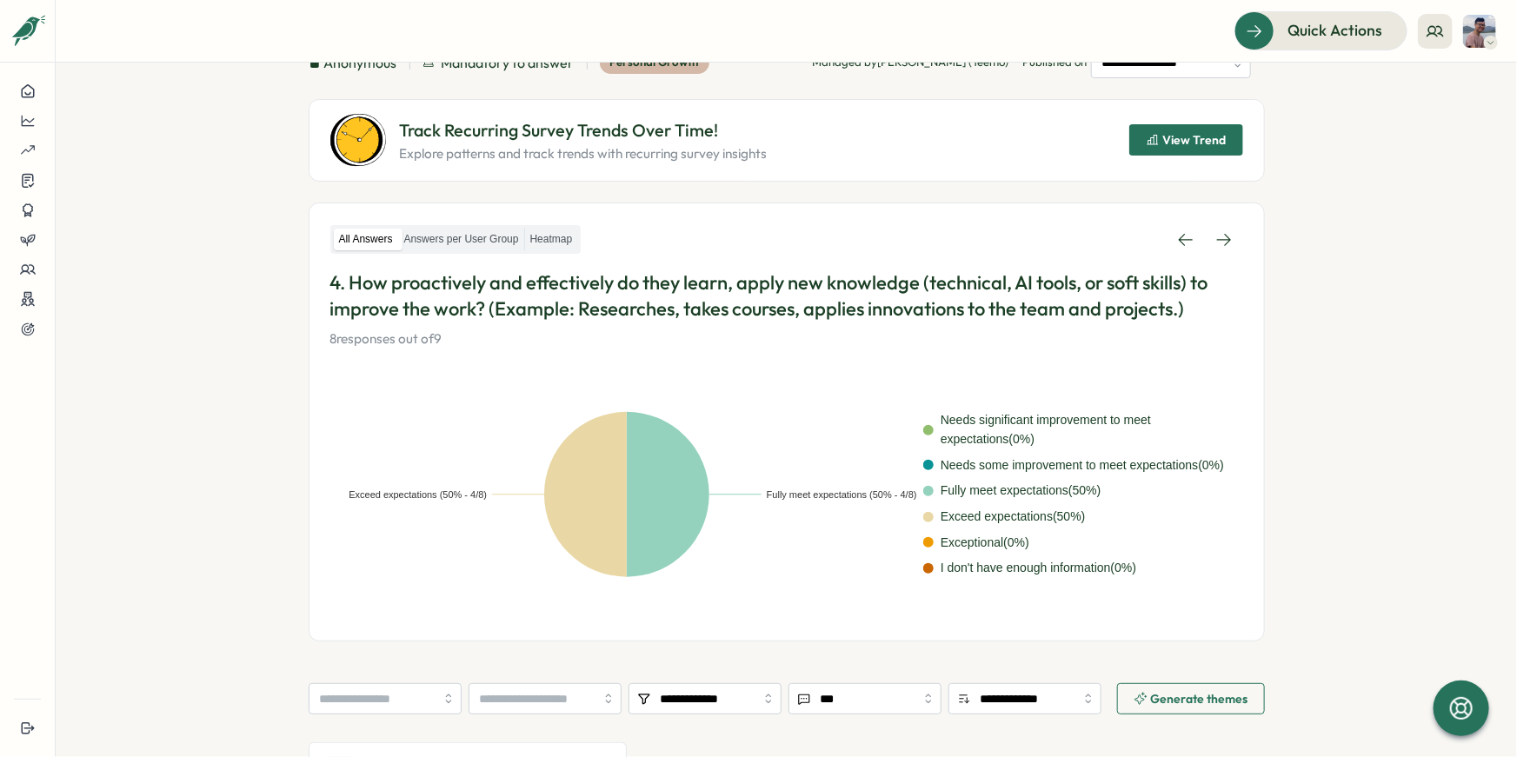
scroll to position [140, 0]
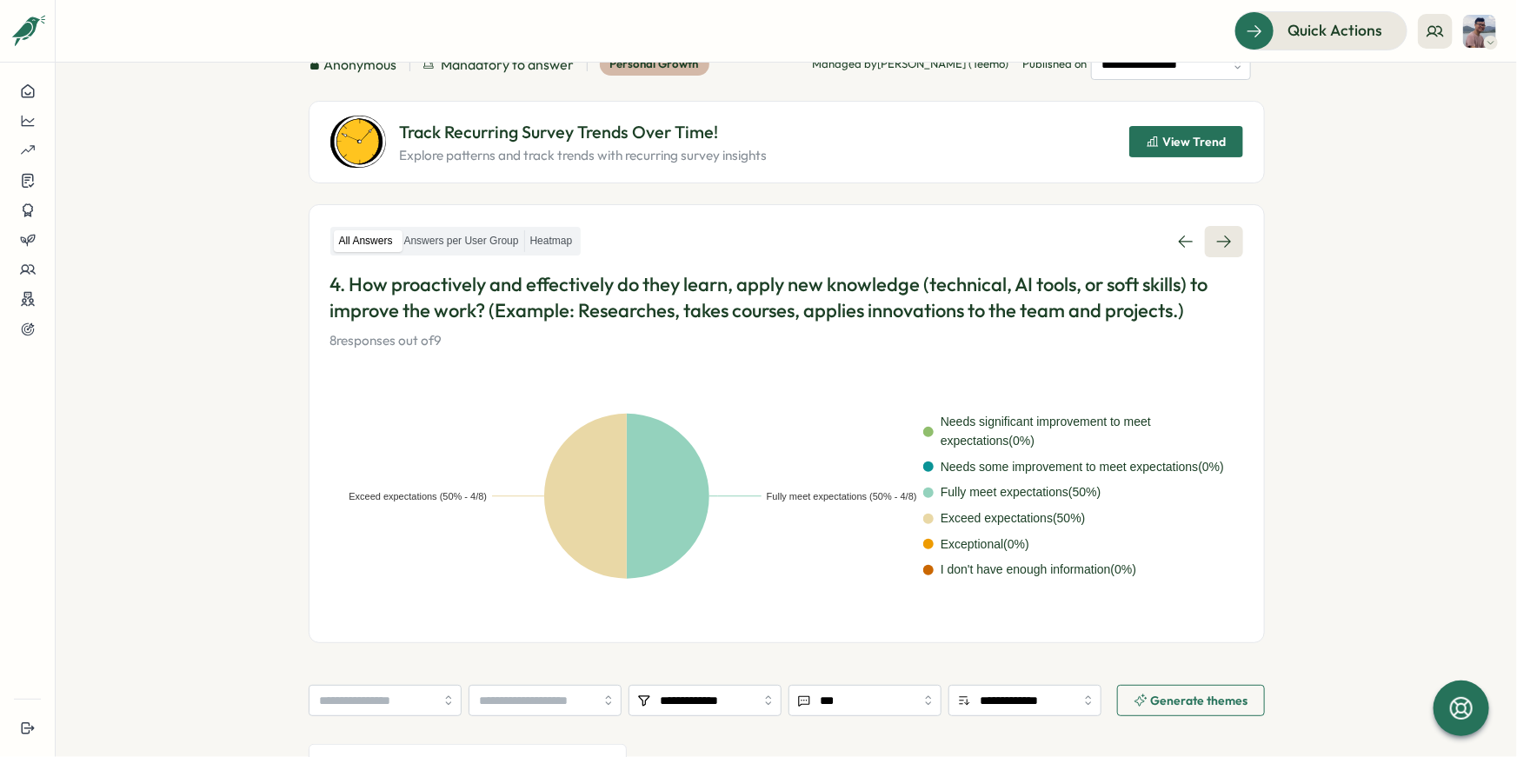
click at [1217, 242] on icon at bounding box center [1224, 241] width 17 height 17
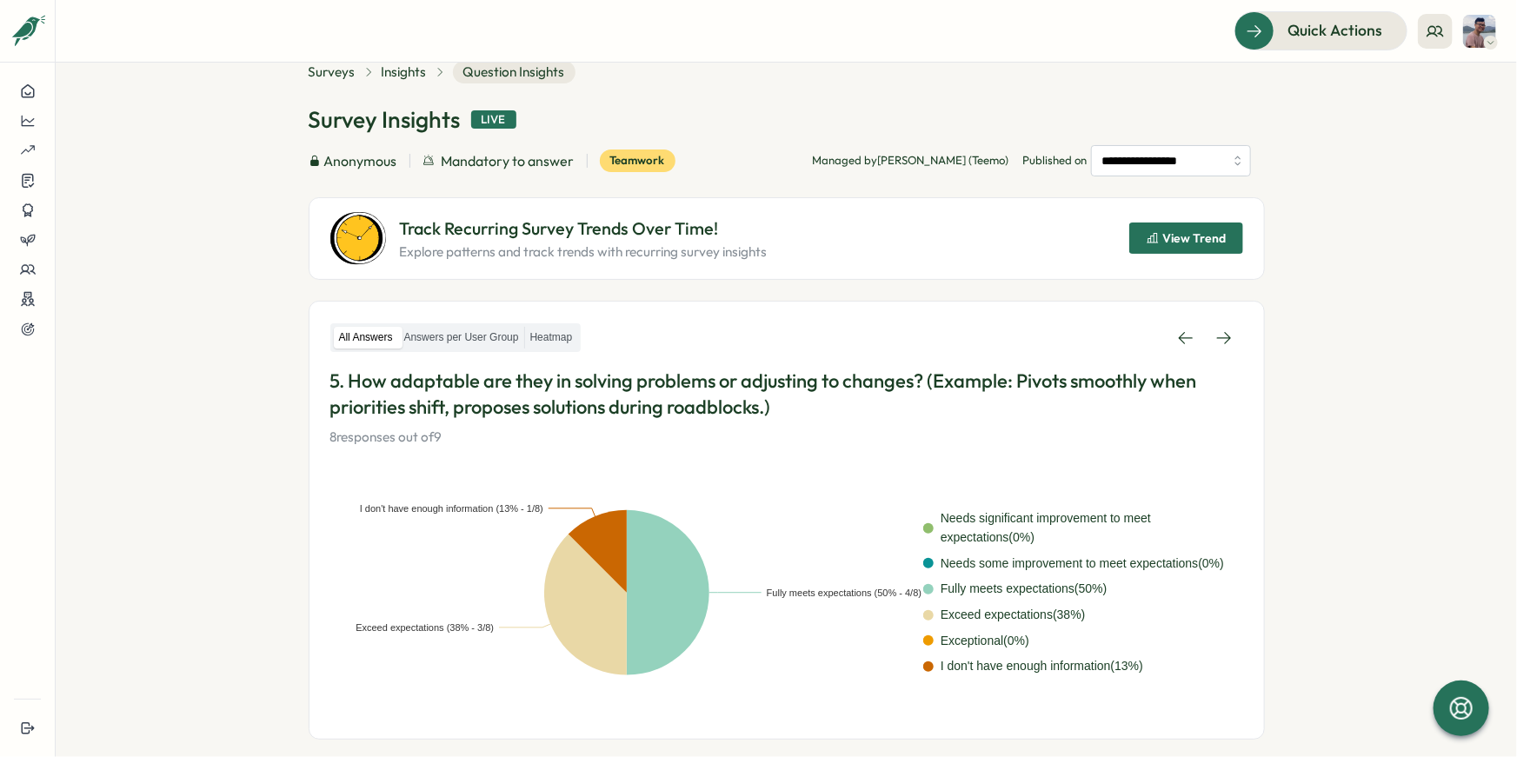
scroll to position [42, 0]
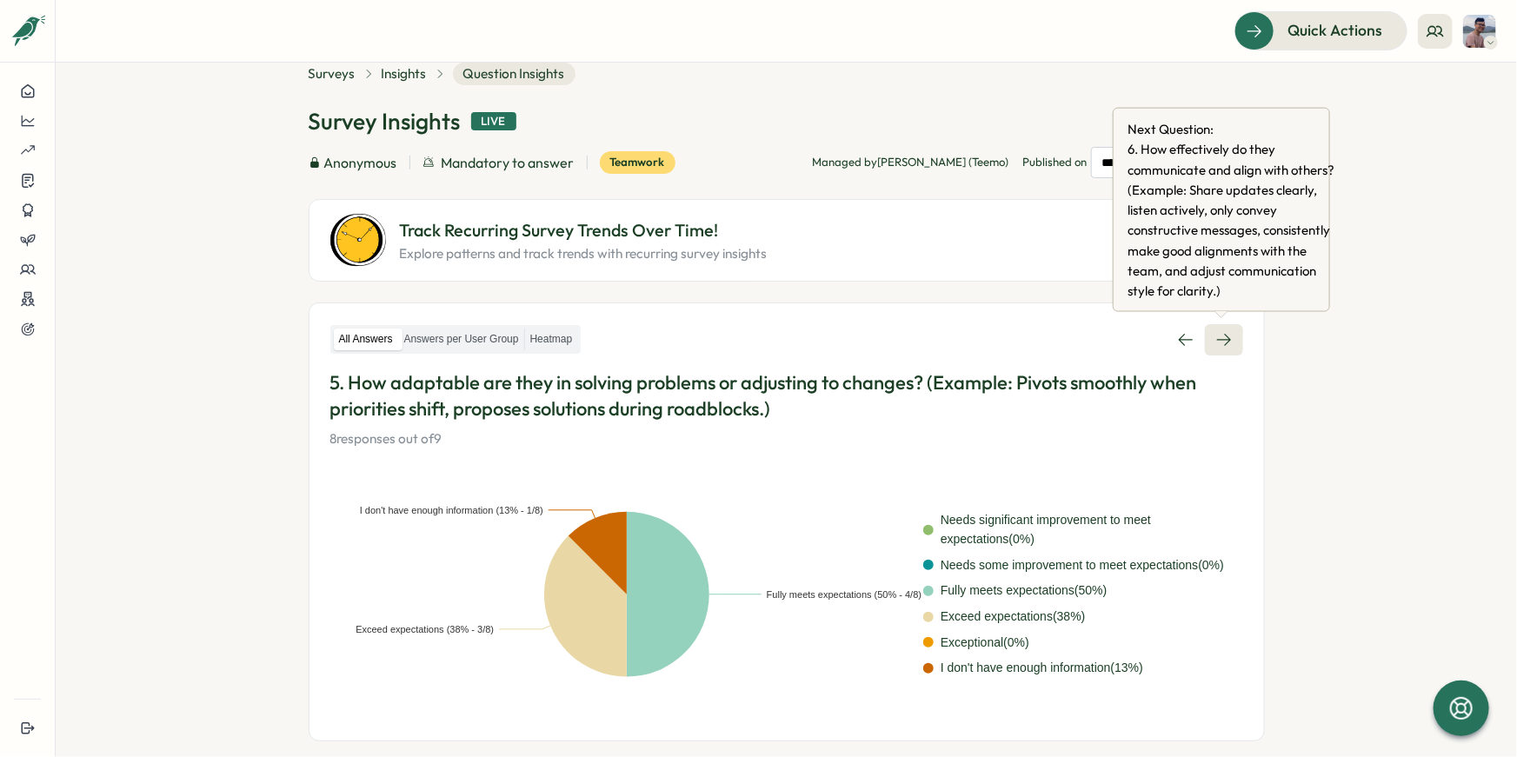
click at [1216, 346] on icon at bounding box center [1224, 339] width 17 height 17
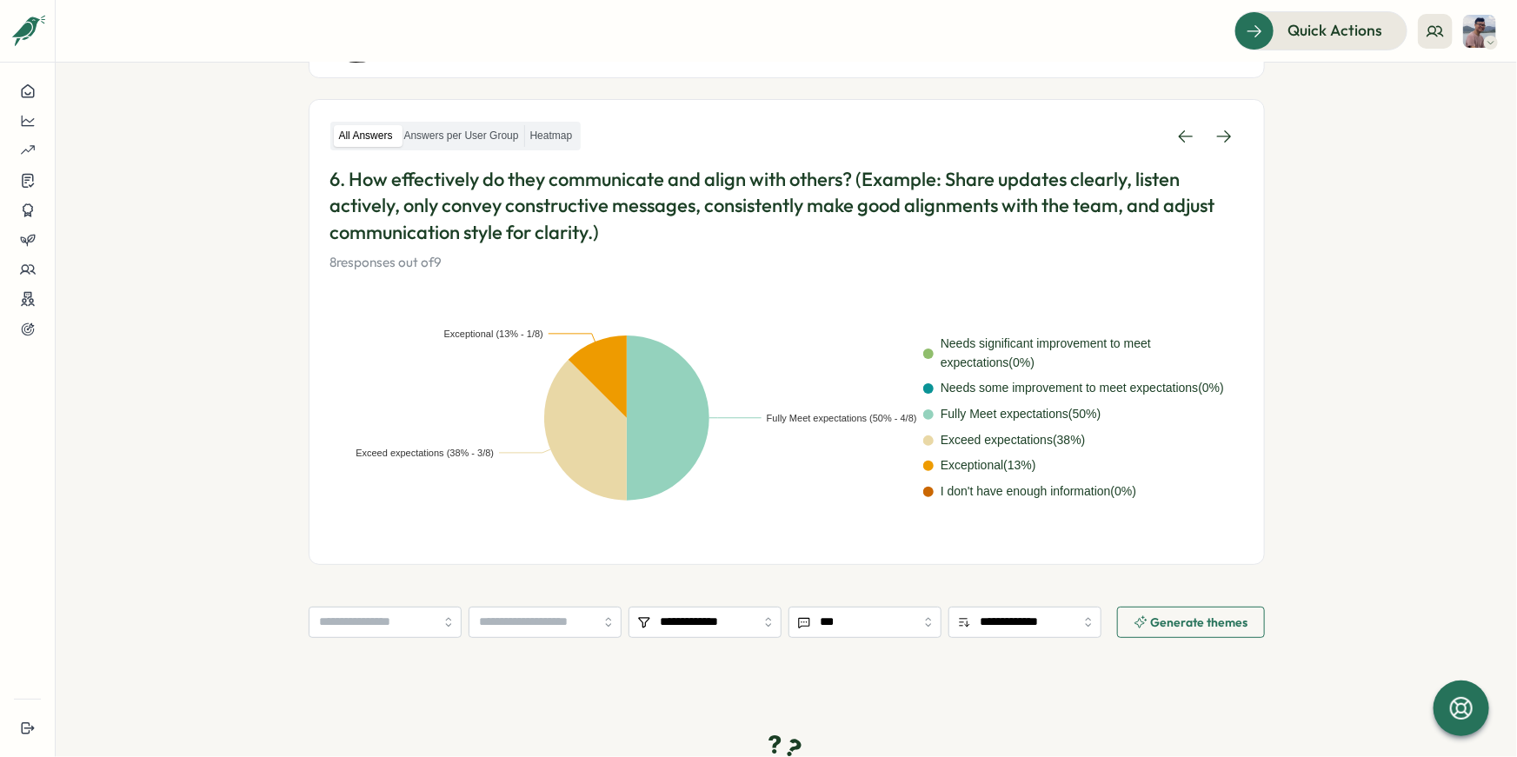
scroll to position [243, 0]
click at [1225, 139] on icon at bounding box center [1223, 138] width 14 height 12
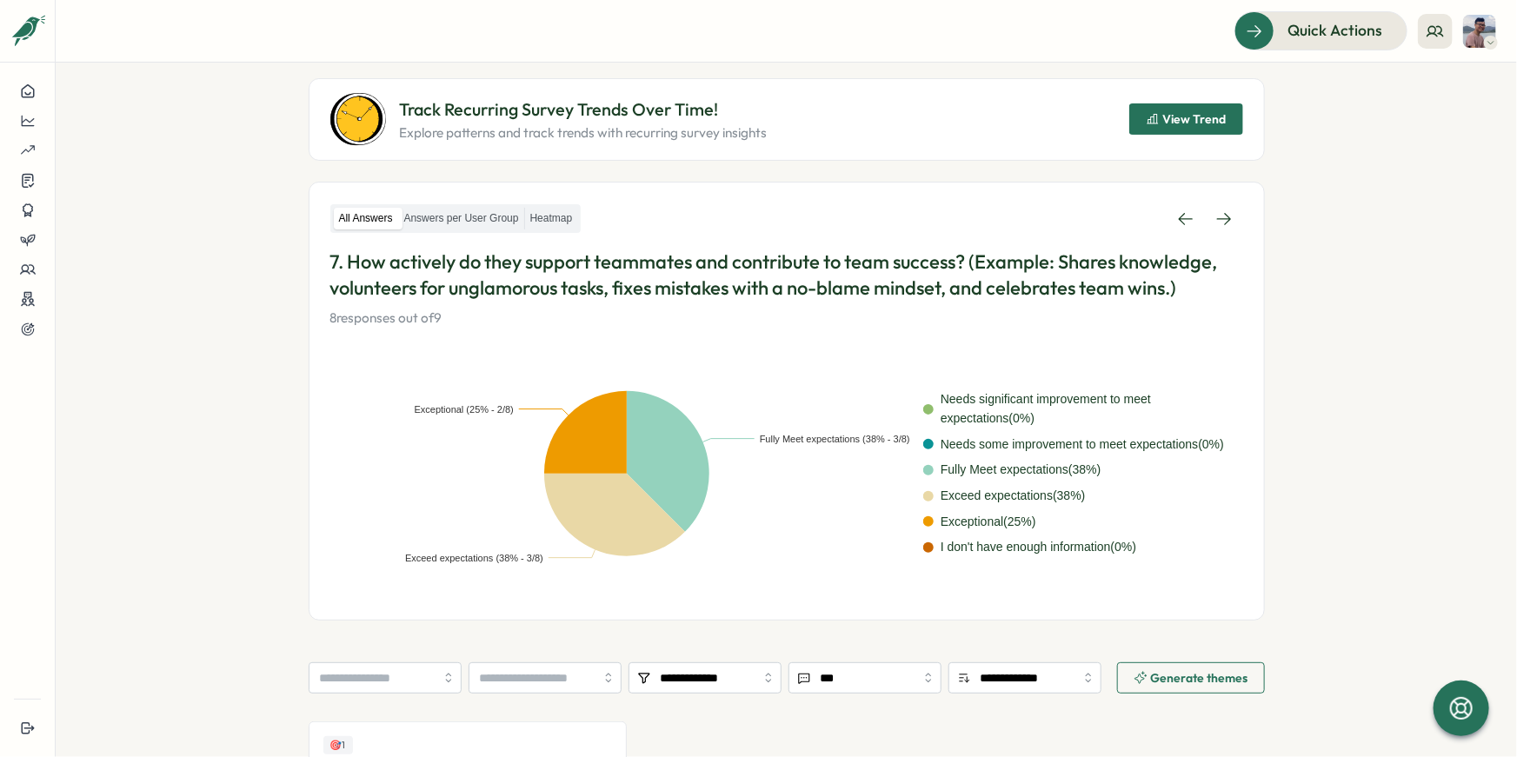
scroll to position [154, 0]
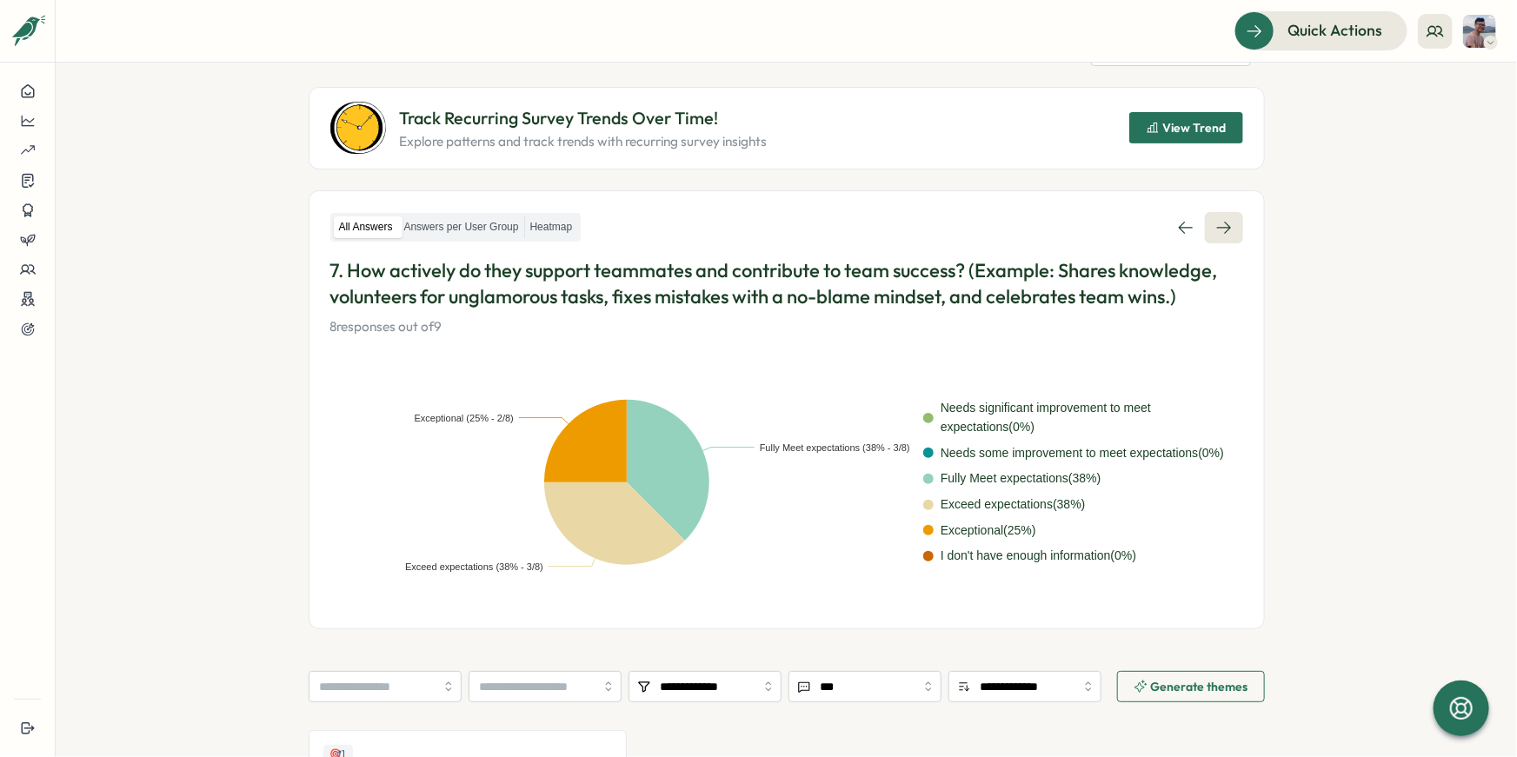
click at [1227, 221] on icon at bounding box center [1224, 227] width 17 height 17
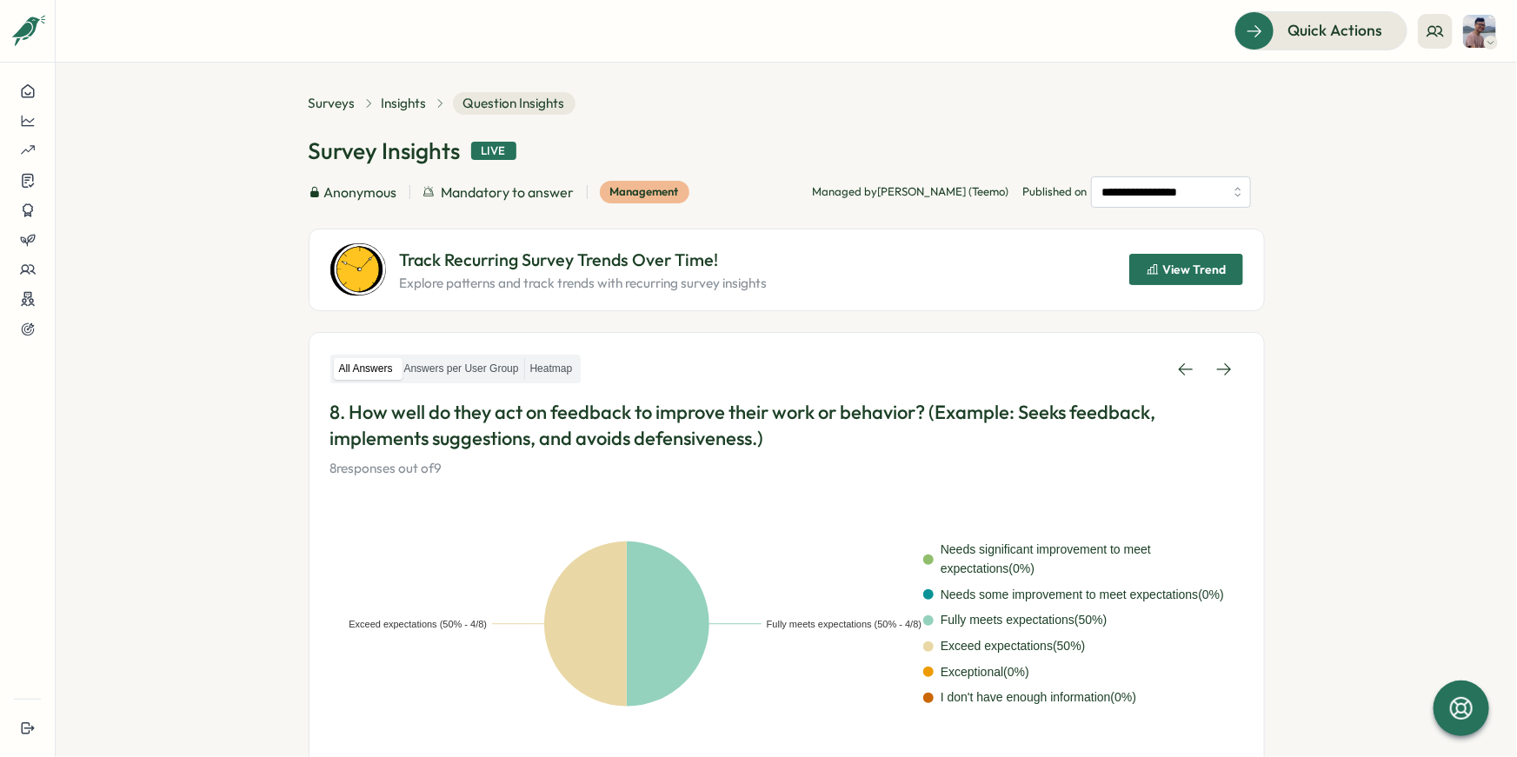
scroll to position [4, 0]
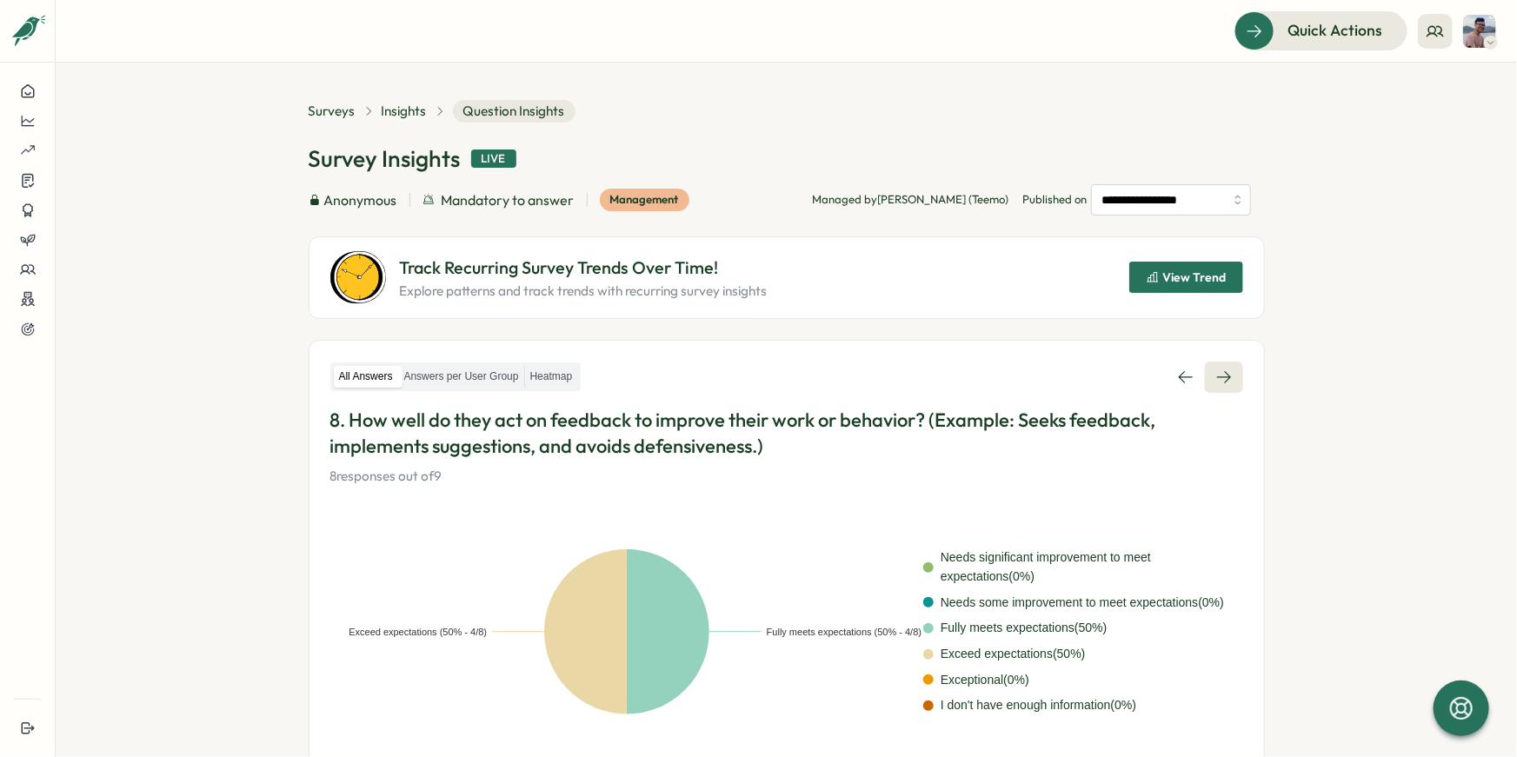
click at [1205, 378] on link at bounding box center [1224, 377] width 38 height 31
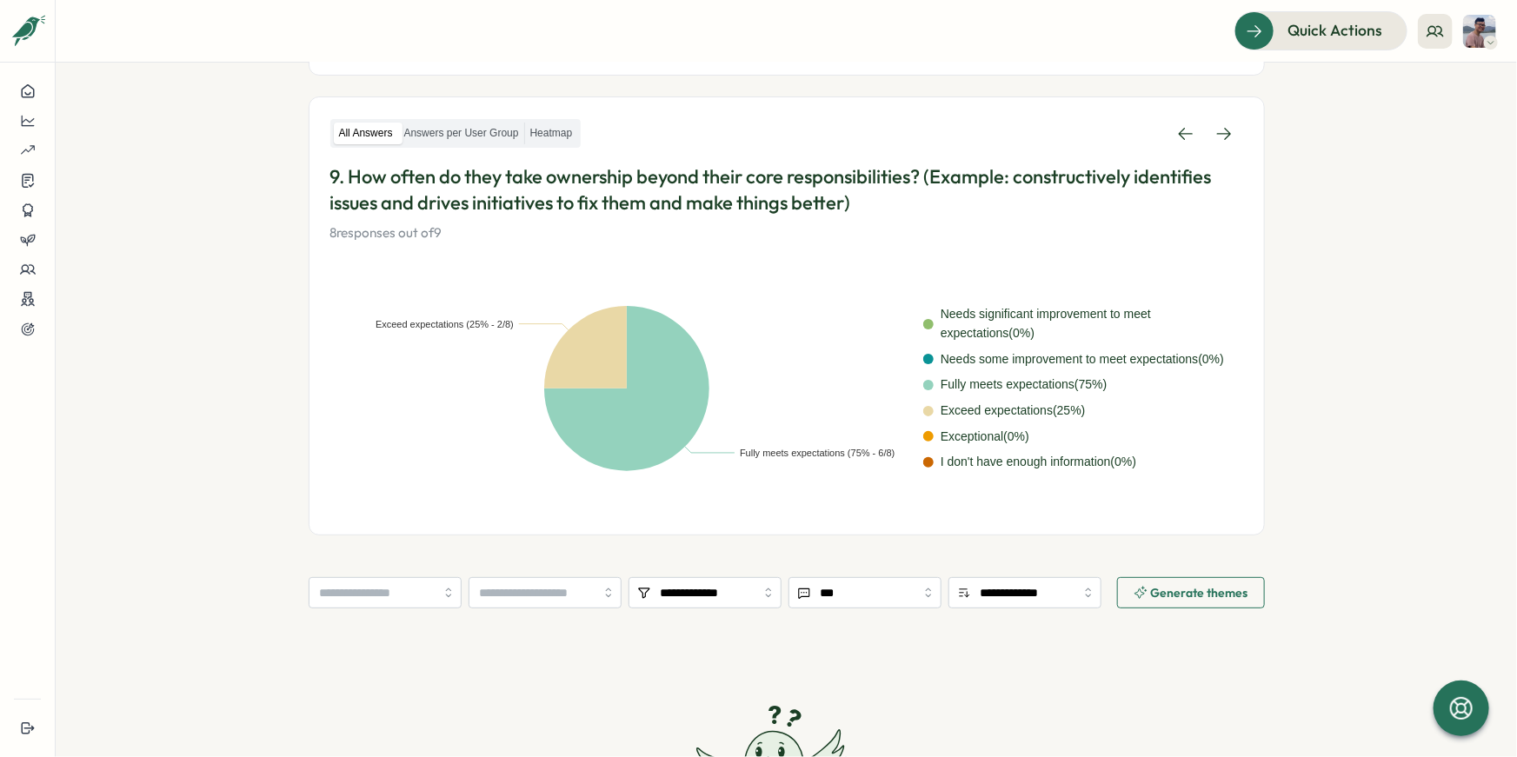
scroll to position [244, 0]
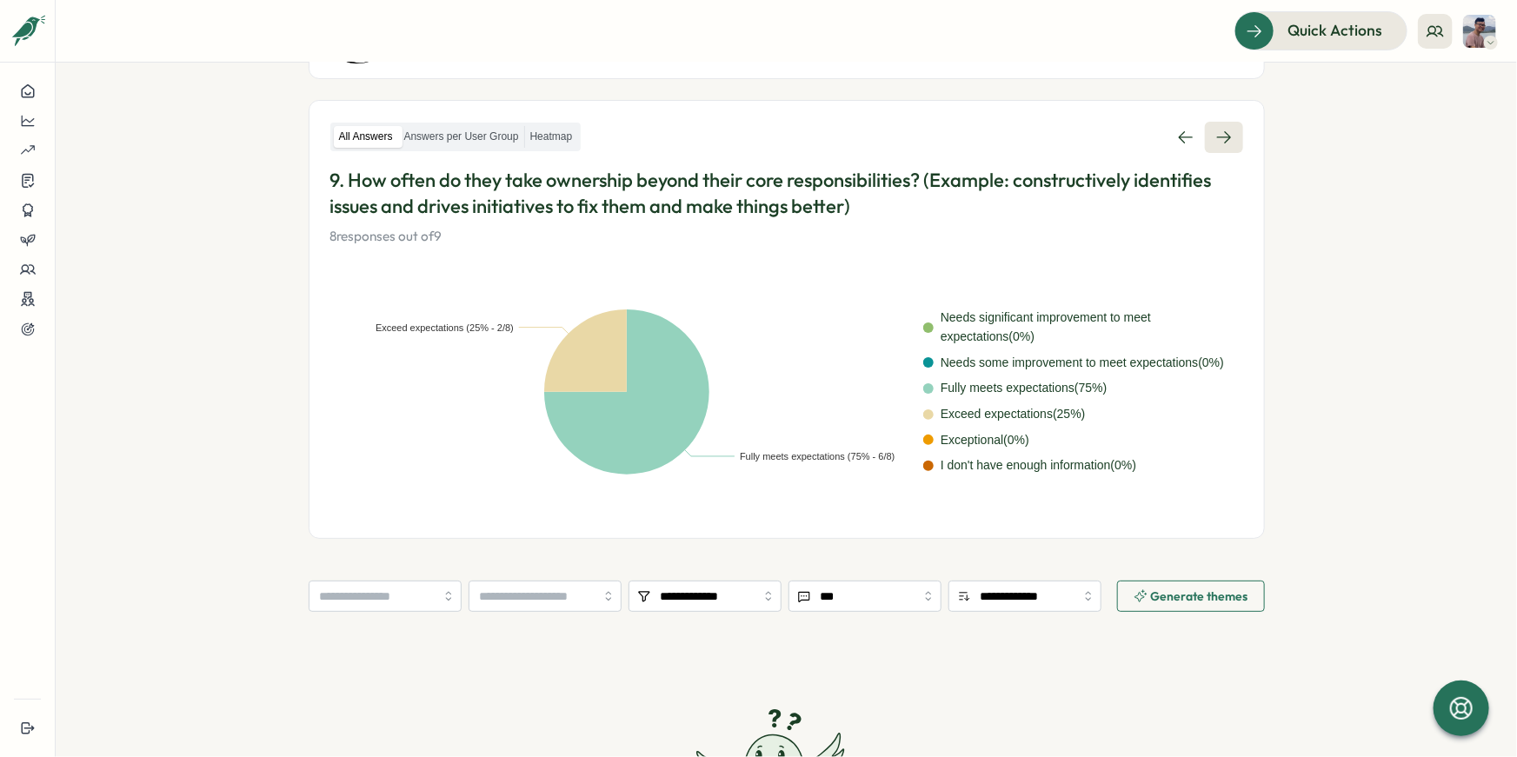
click at [1221, 130] on icon at bounding box center [1224, 137] width 17 height 17
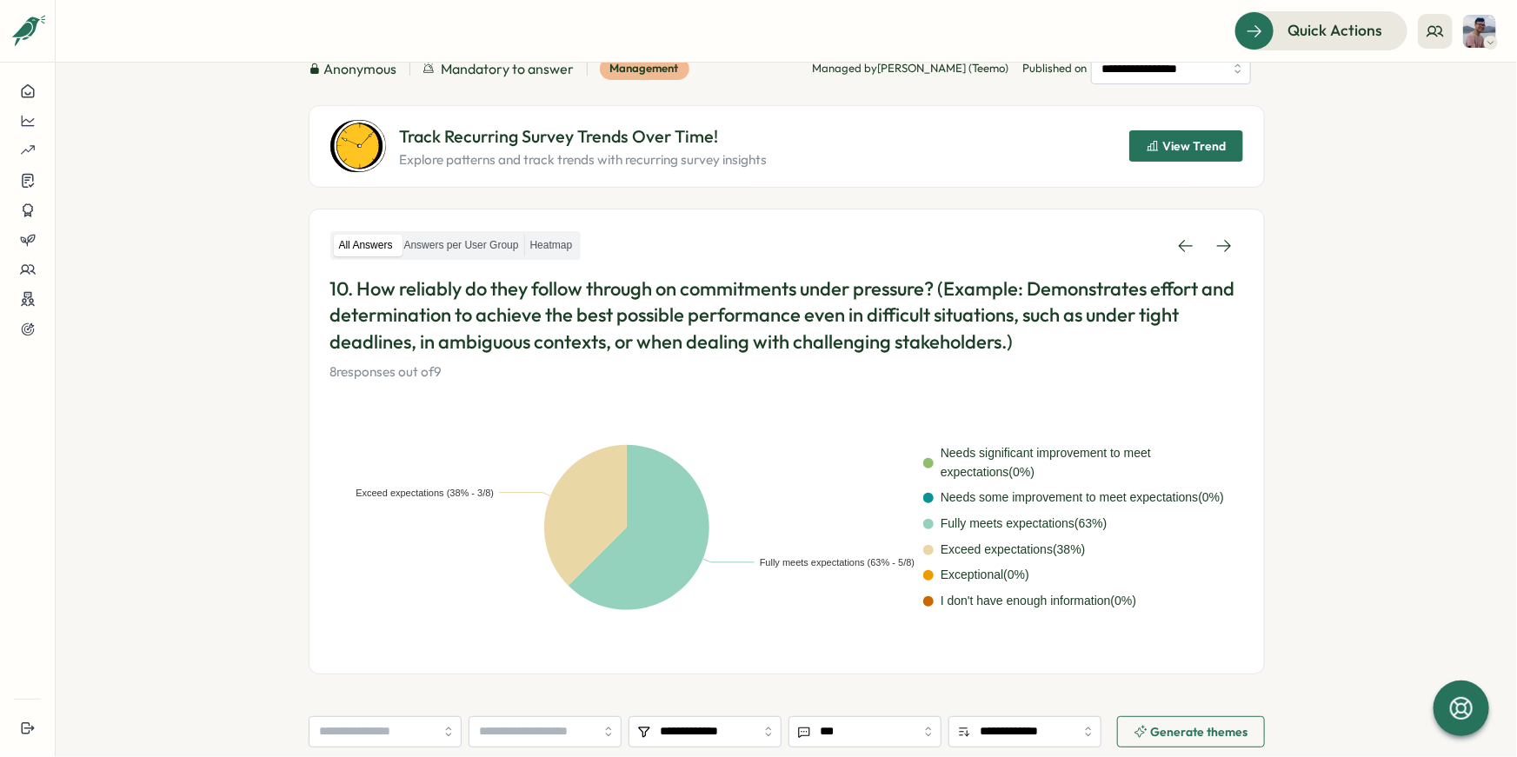
scroll to position [145, 0]
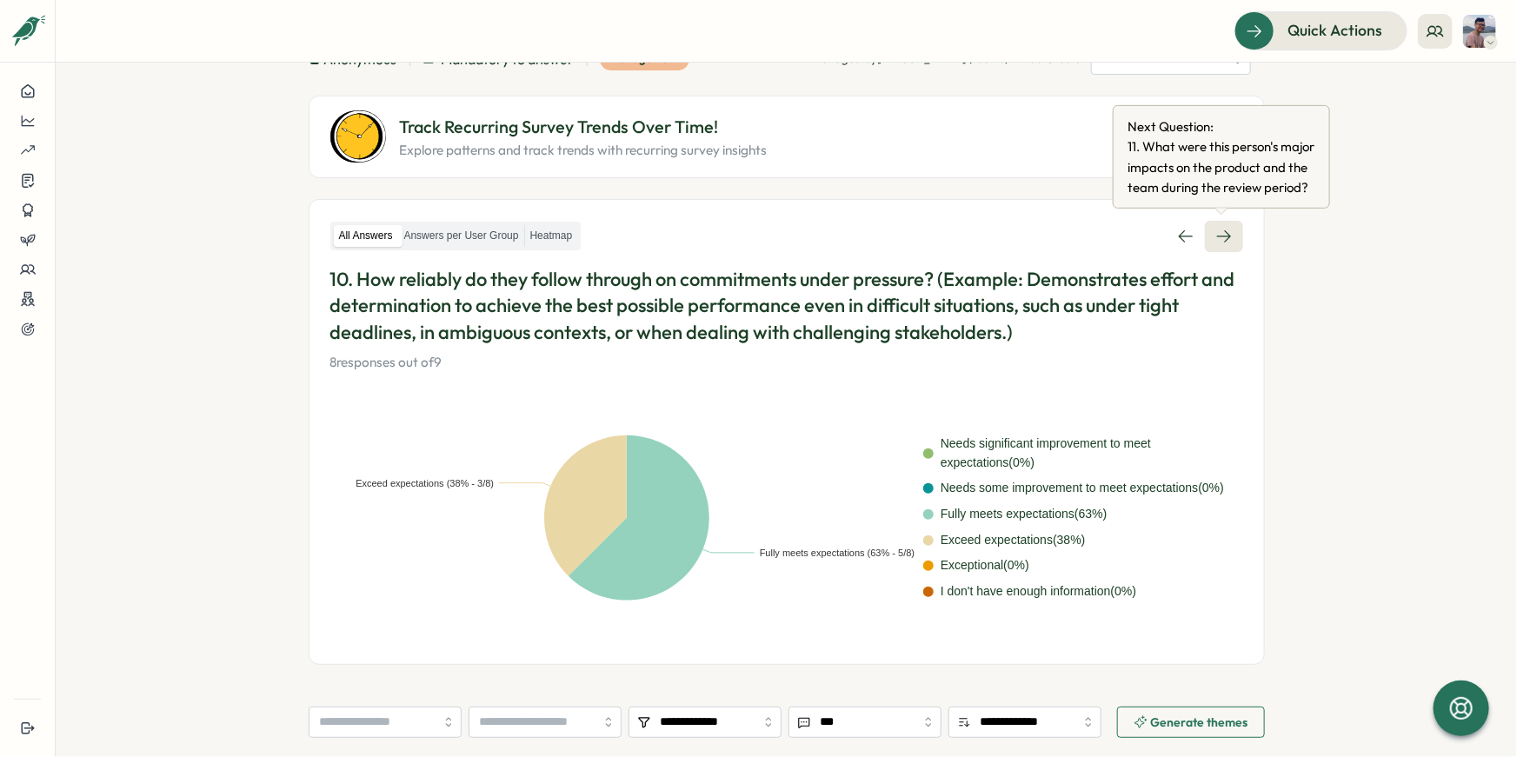
click at [1226, 230] on icon at bounding box center [1224, 236] width 17 height 17
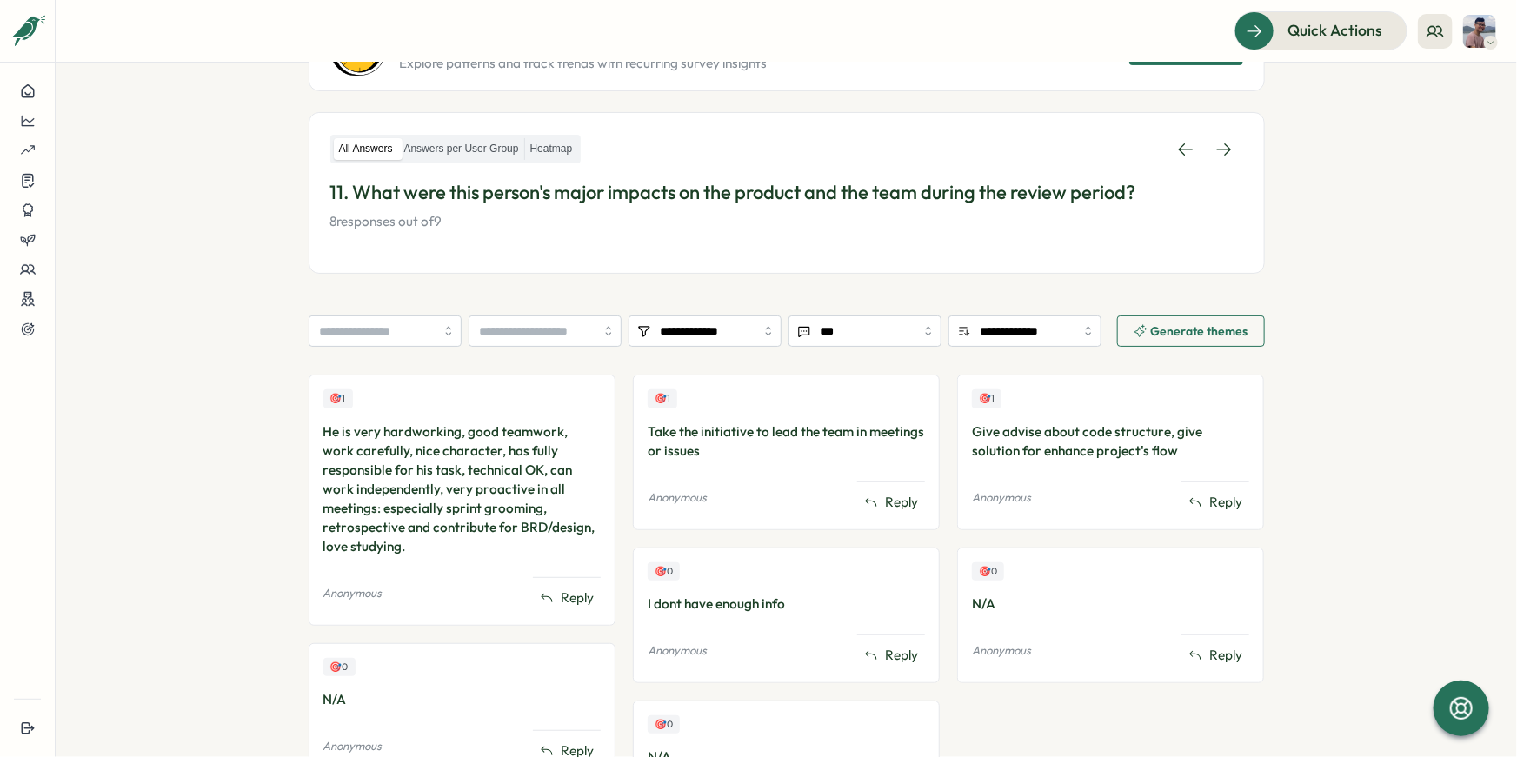
scroll to position [229, 0]
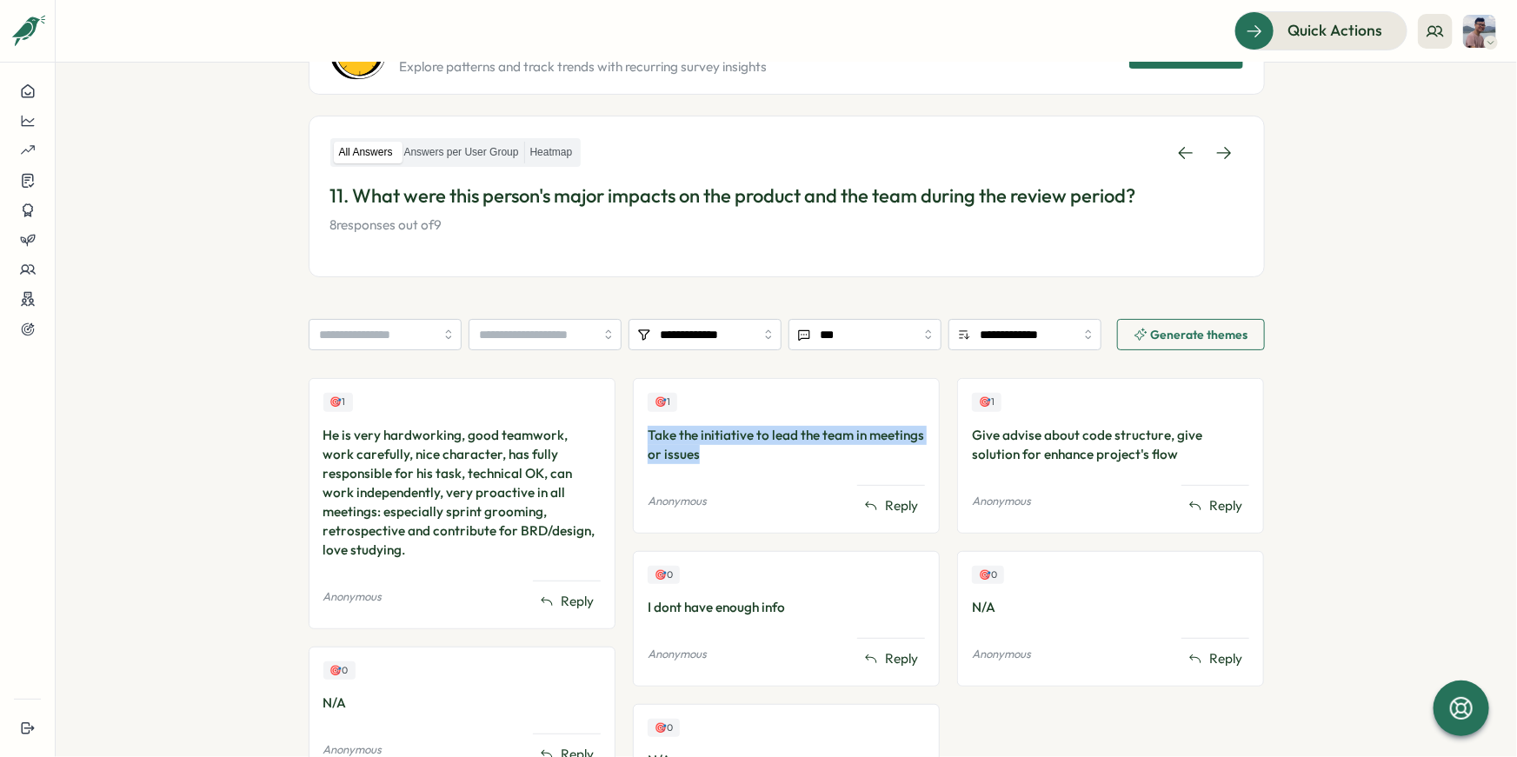
drag, startPoint x: 721, startPoint y: 452, endPoint x: 642, endPoint y: 432, distance: 81.6
click at [642, 431] on div "🎯 1 Take the initiative to lead the team in meetings or issues Anonymous Reply" at bounding box center [786, 455] width 307 height 155
click at [806, 481] on div "🎯 1 Take the initiative to lead the team in meetings or issues Anonymous Reply" at bounding box center [786, 455] width 307 height 155
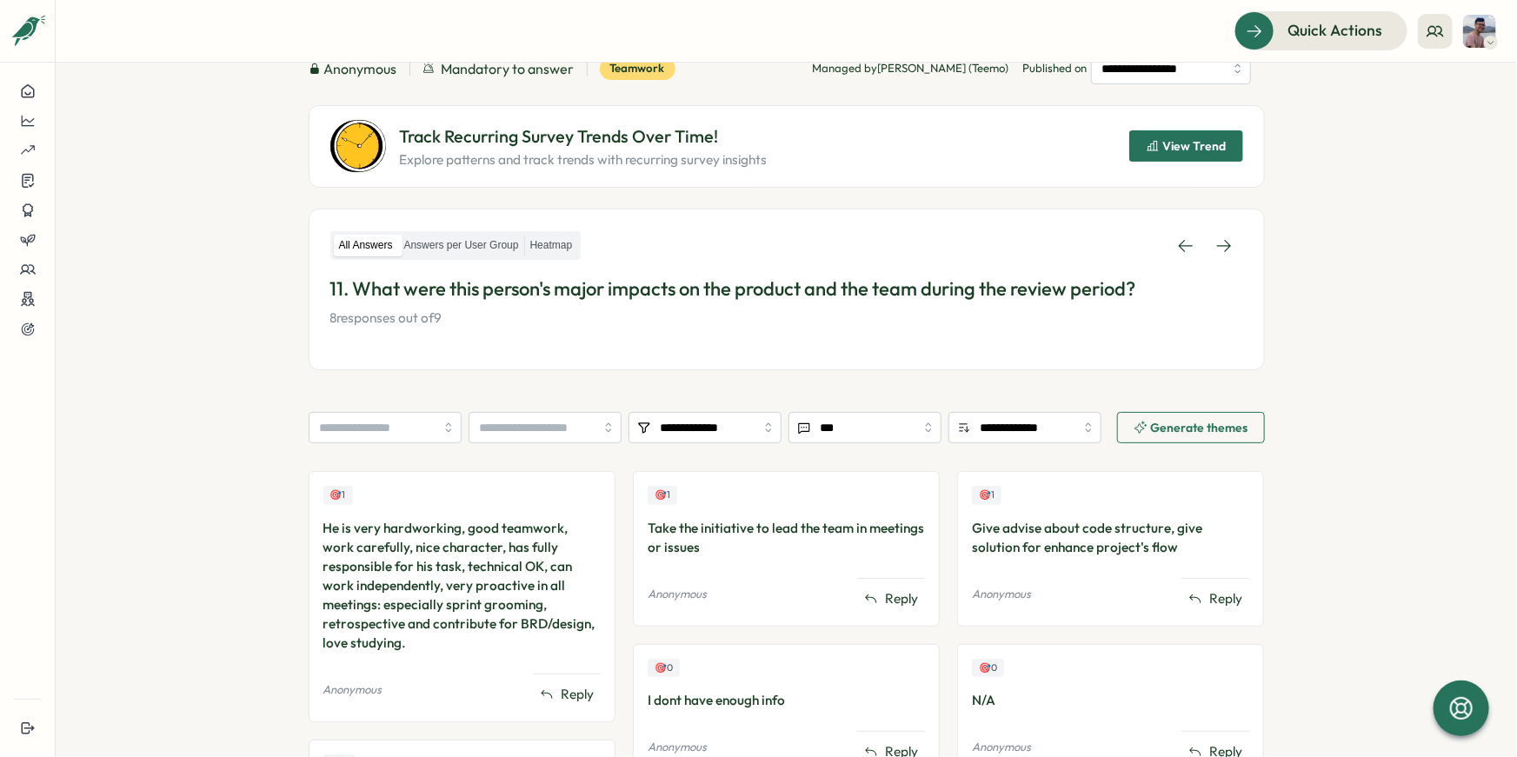
scroll to position [135, 0]
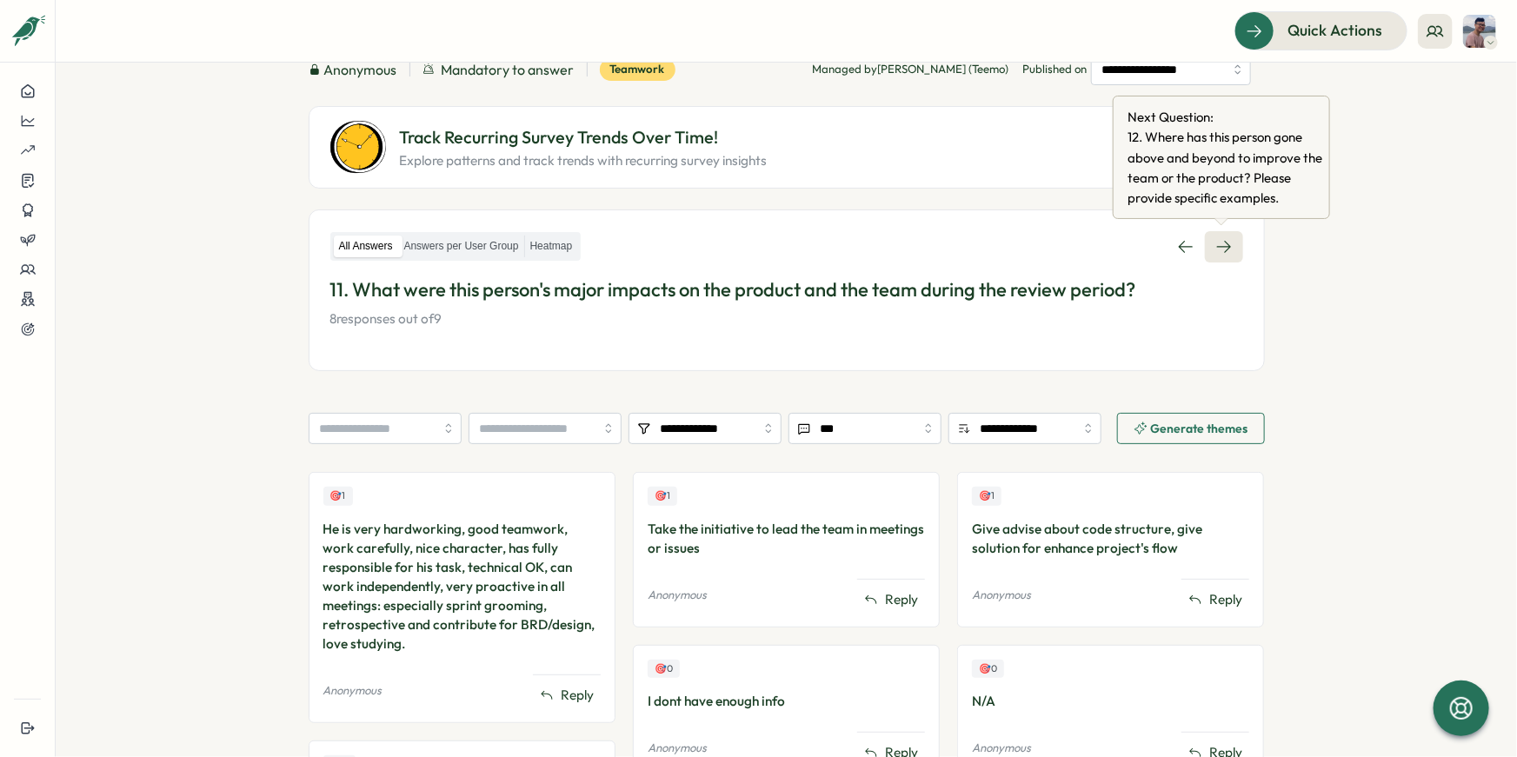
click at [1222, 243] on icon at bounding box center [1224, 246] width 17 height 17
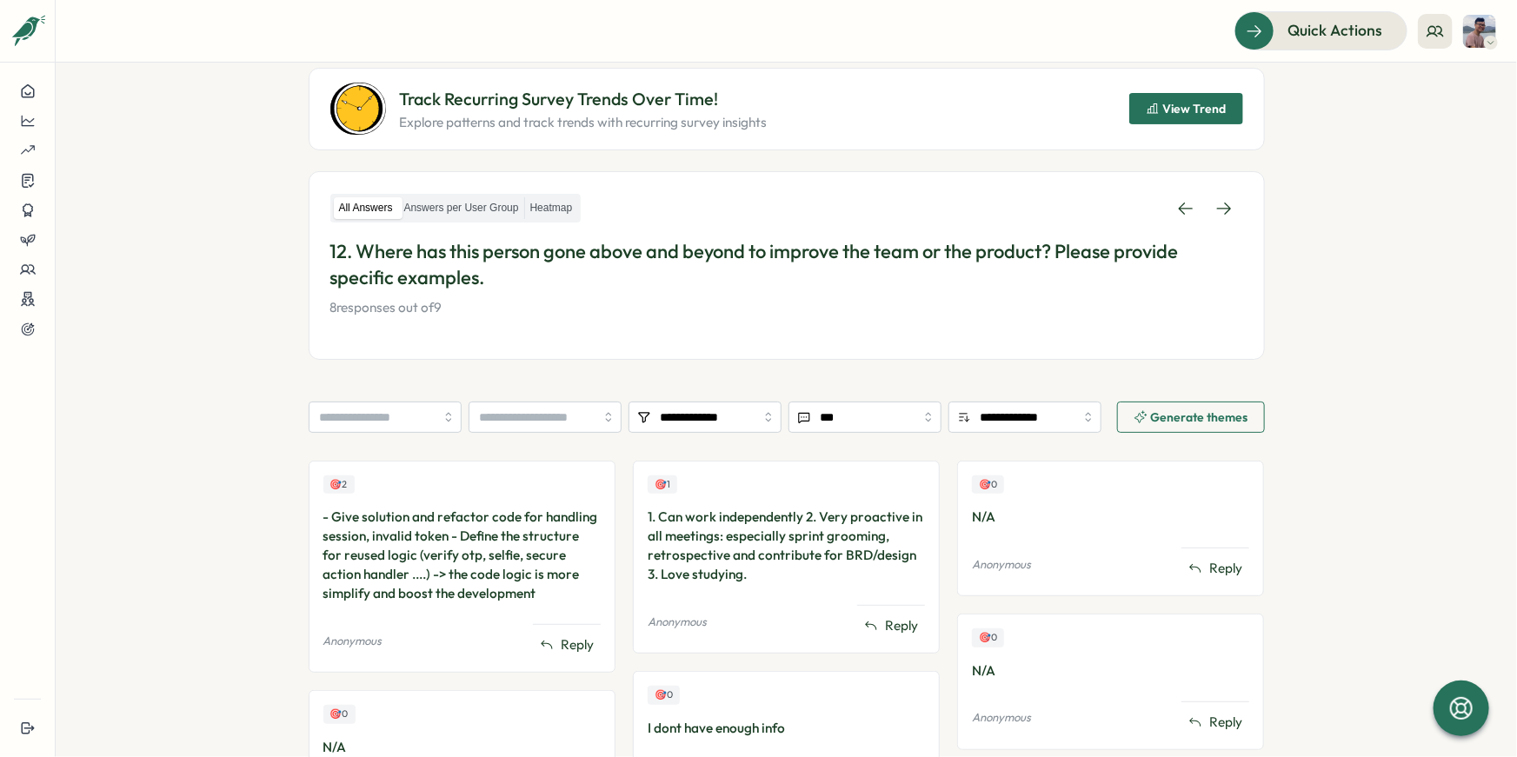
scroll to position [169, 0]
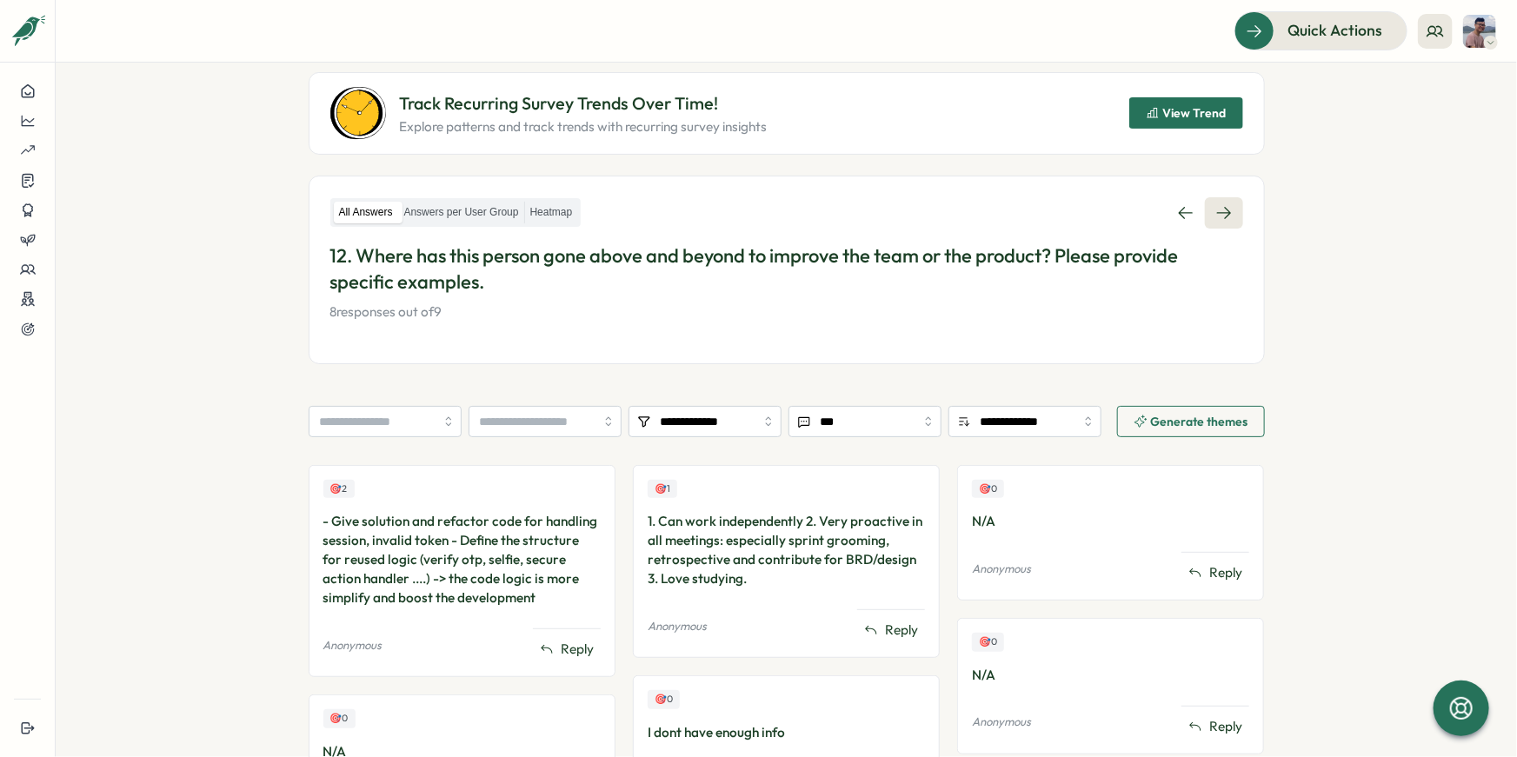
click at [1221, 214] on icon at bounding box center [1224, 212] width 17 height 17
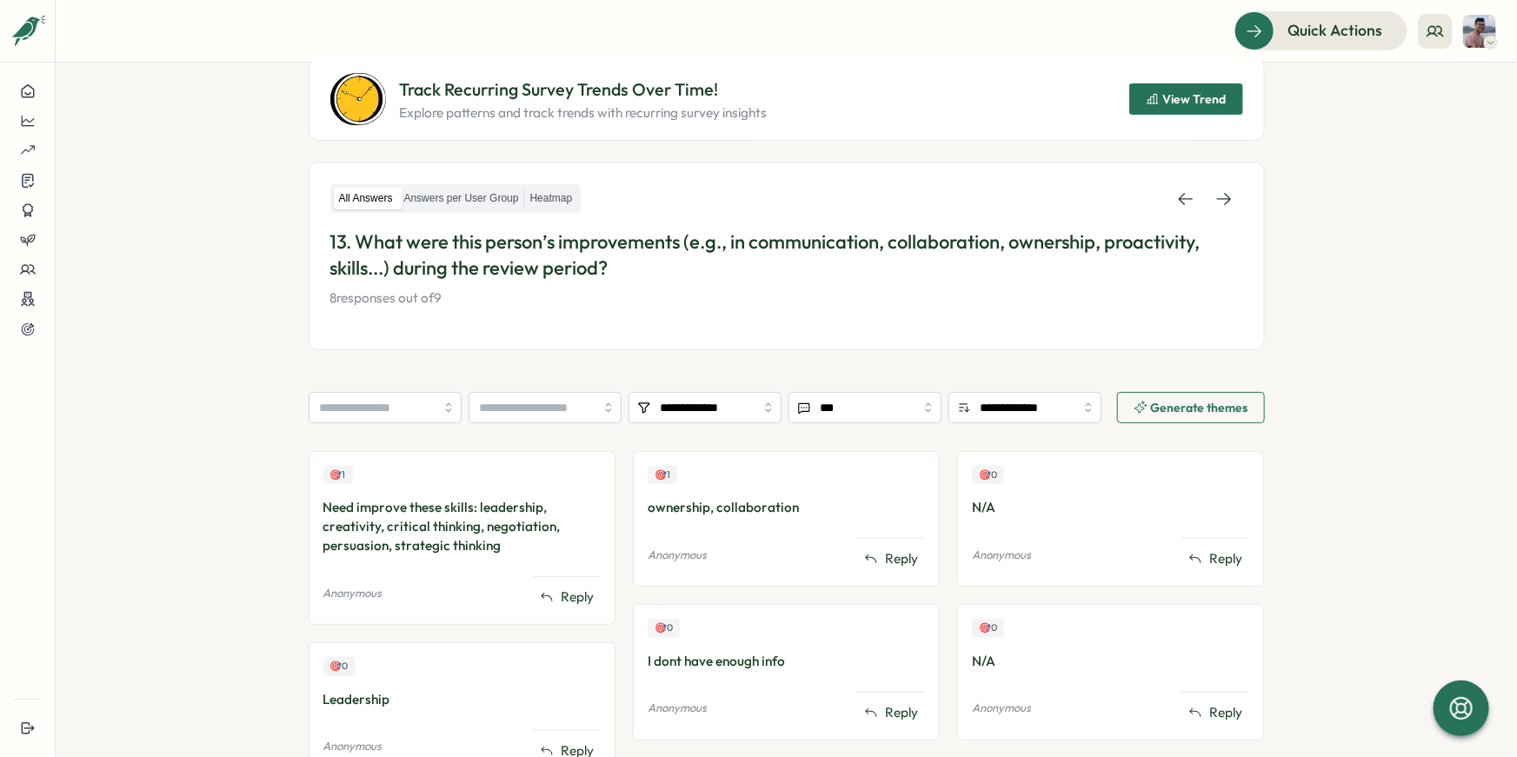
scroll to position [175, 0]
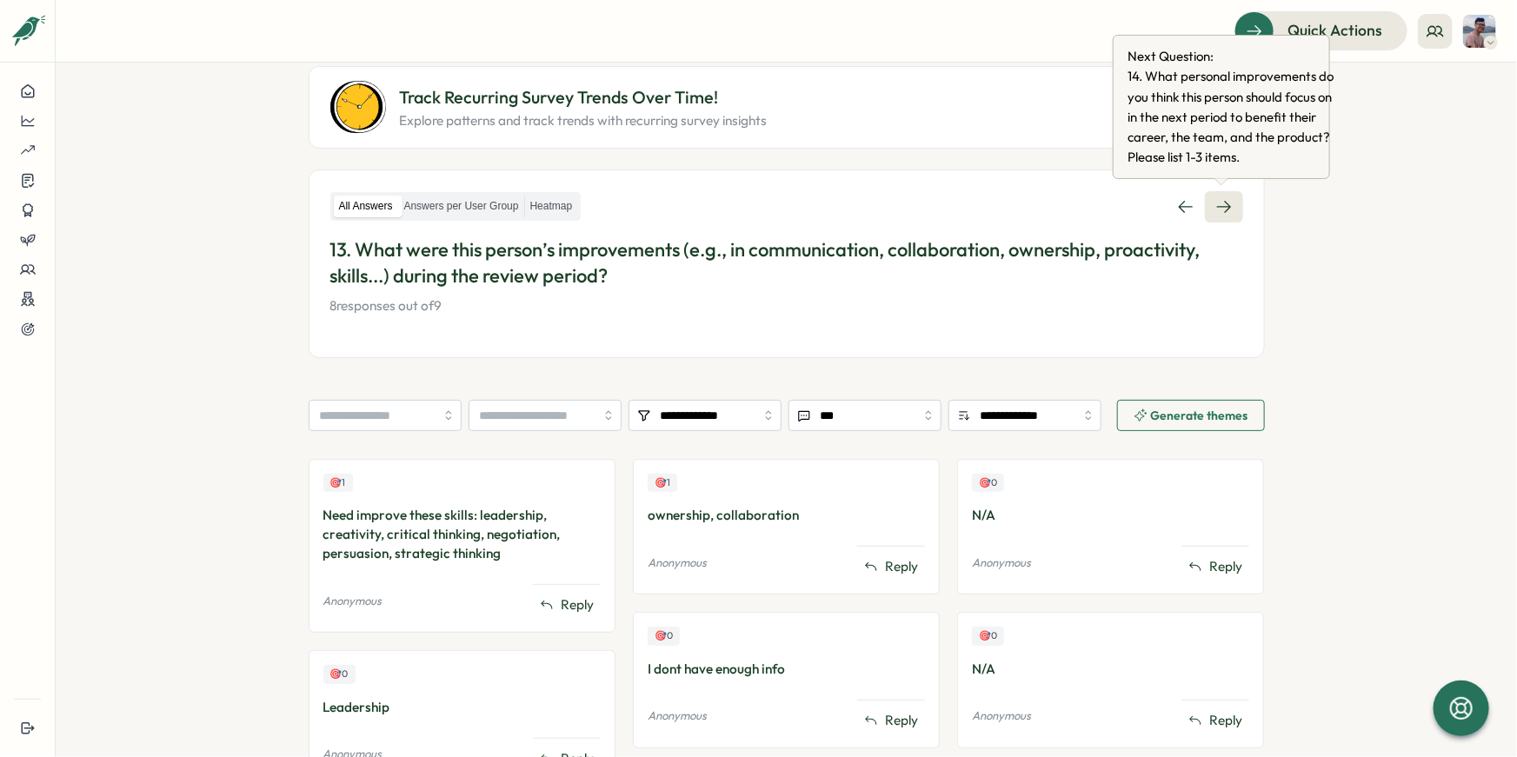
click at [1224, 204] on icon at bounding box center [1224, 206] width 17 height 17
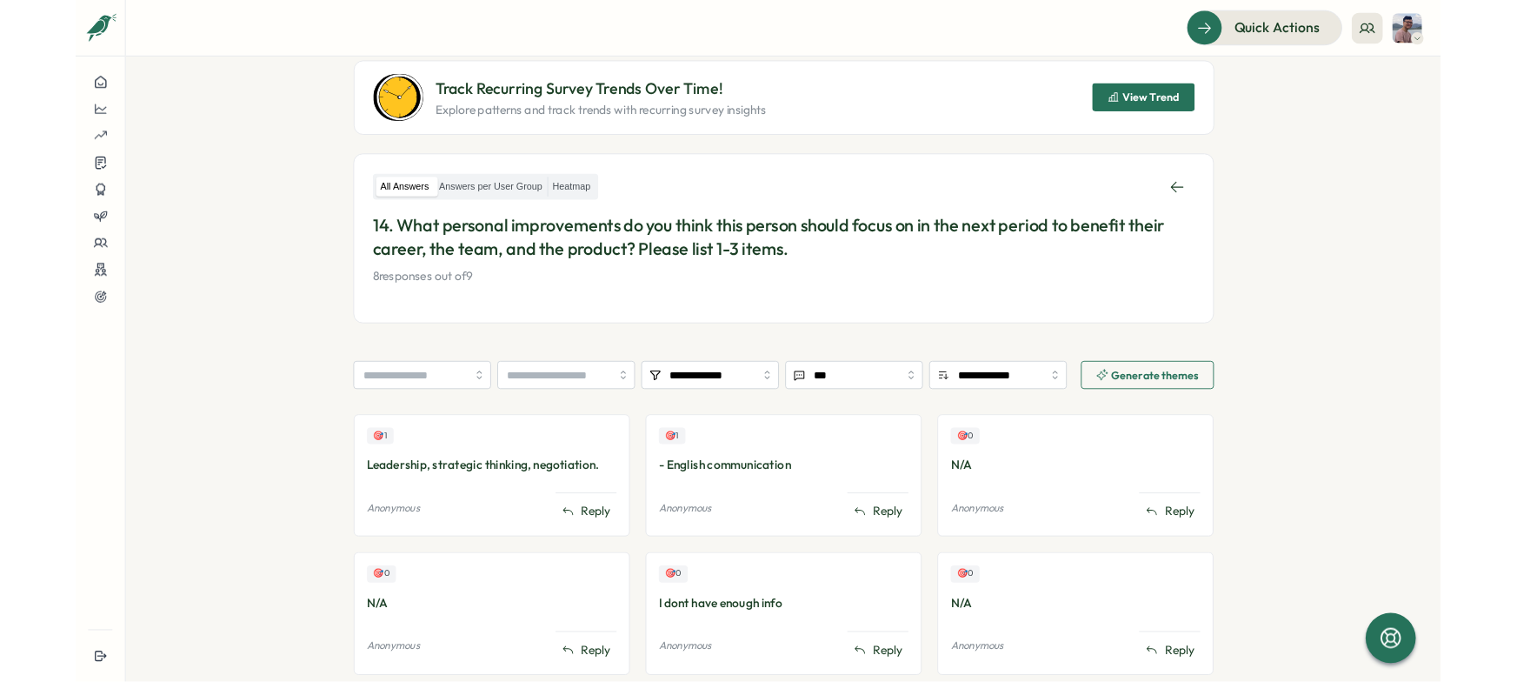
scroll to position [173, 0]
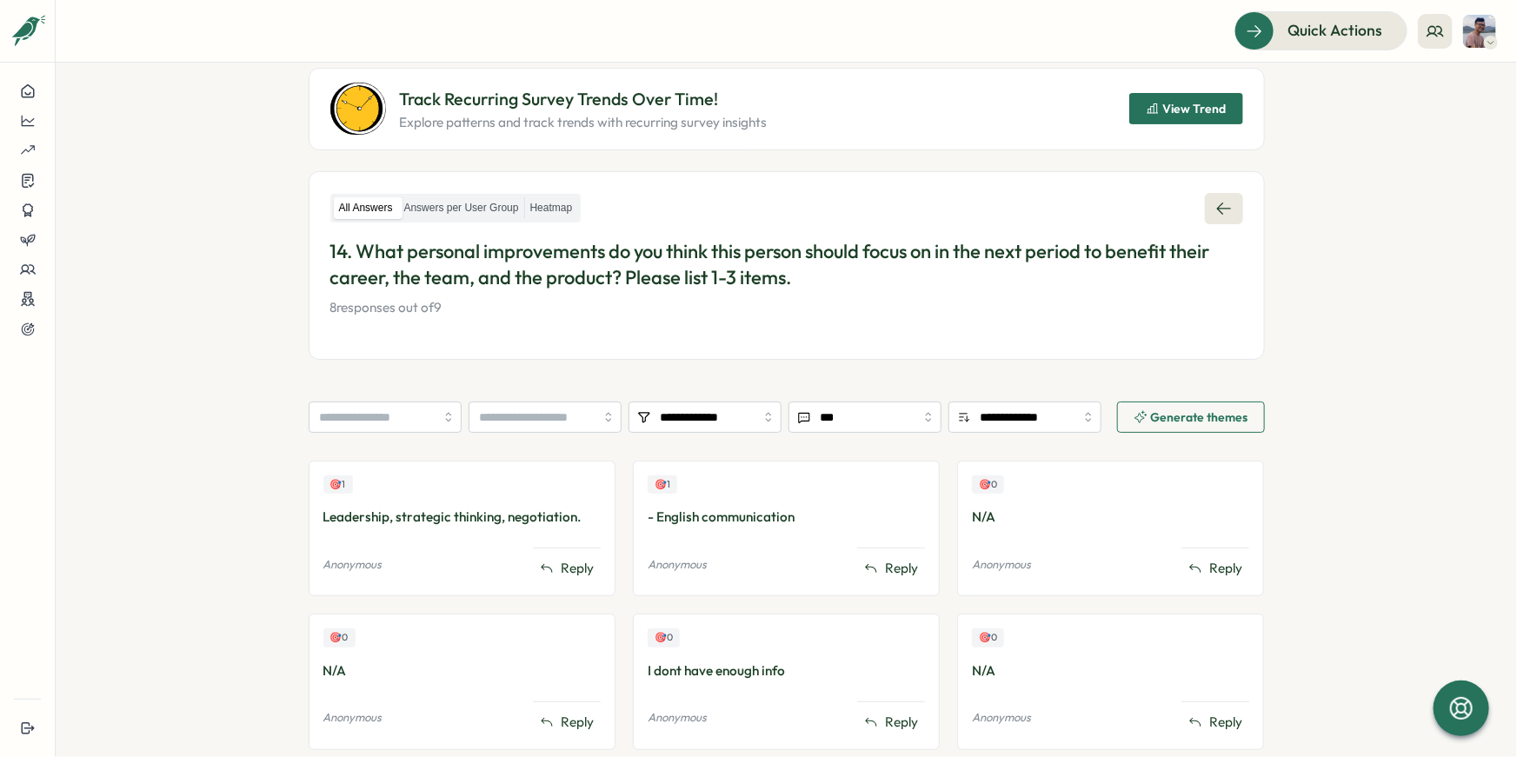
click at [1227, 211] on icon at bounding box center [1224, 208] width 17 height 17
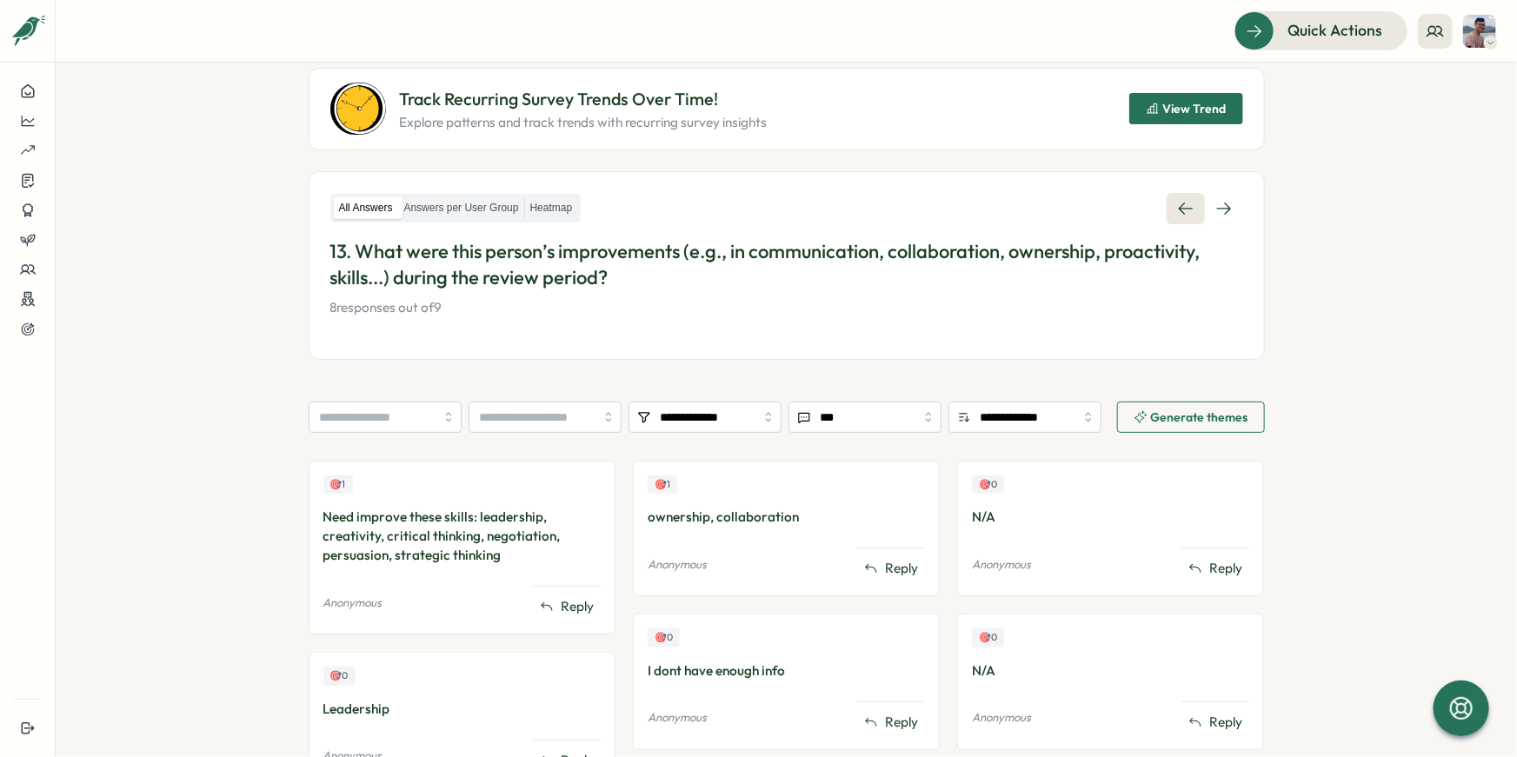
click at [1227, 211] on icon at bounding box center [1224, 208] width 17 height 17
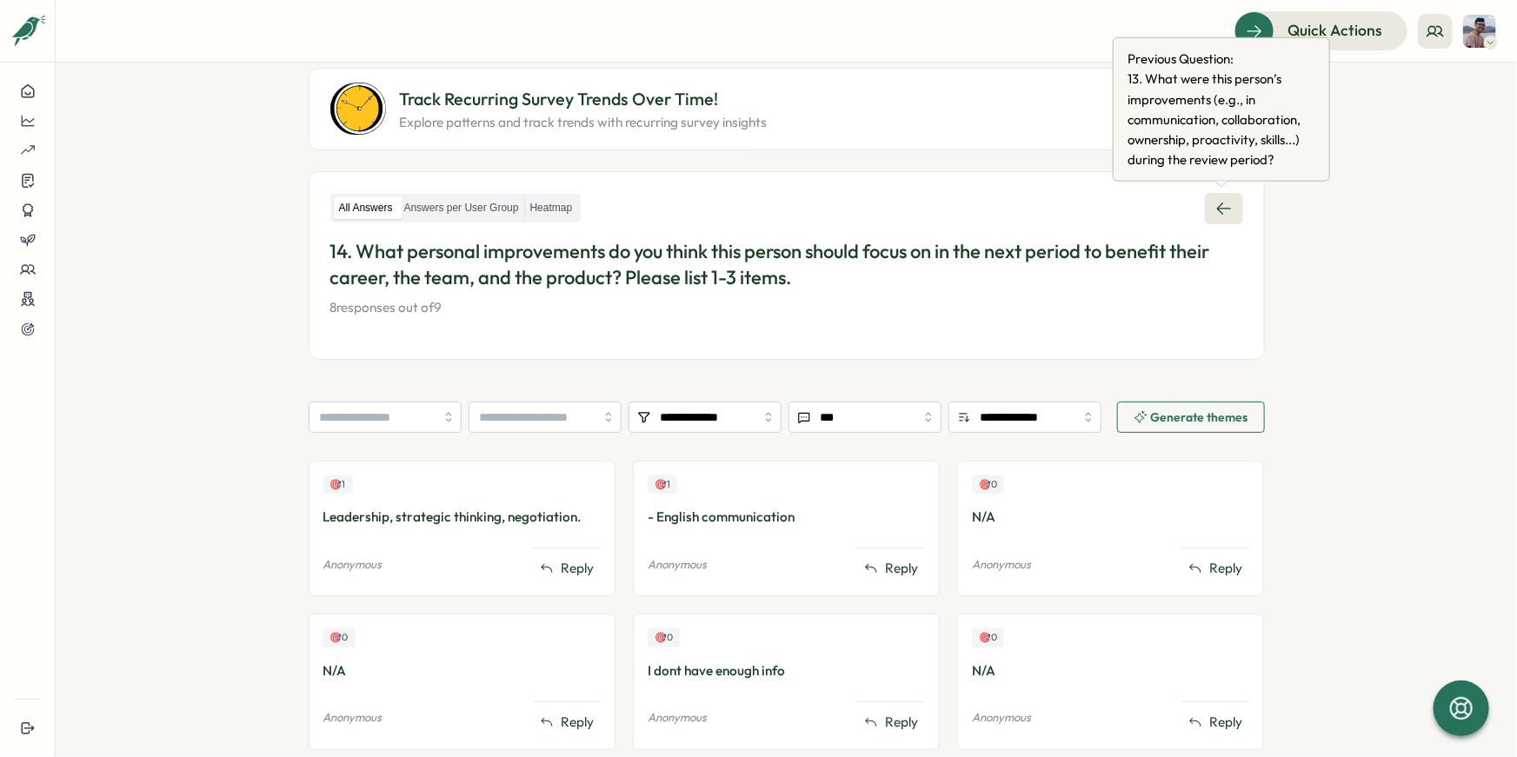
click at [1221, 215] on icon at bounding box center [1224, 208] width 17 height 17
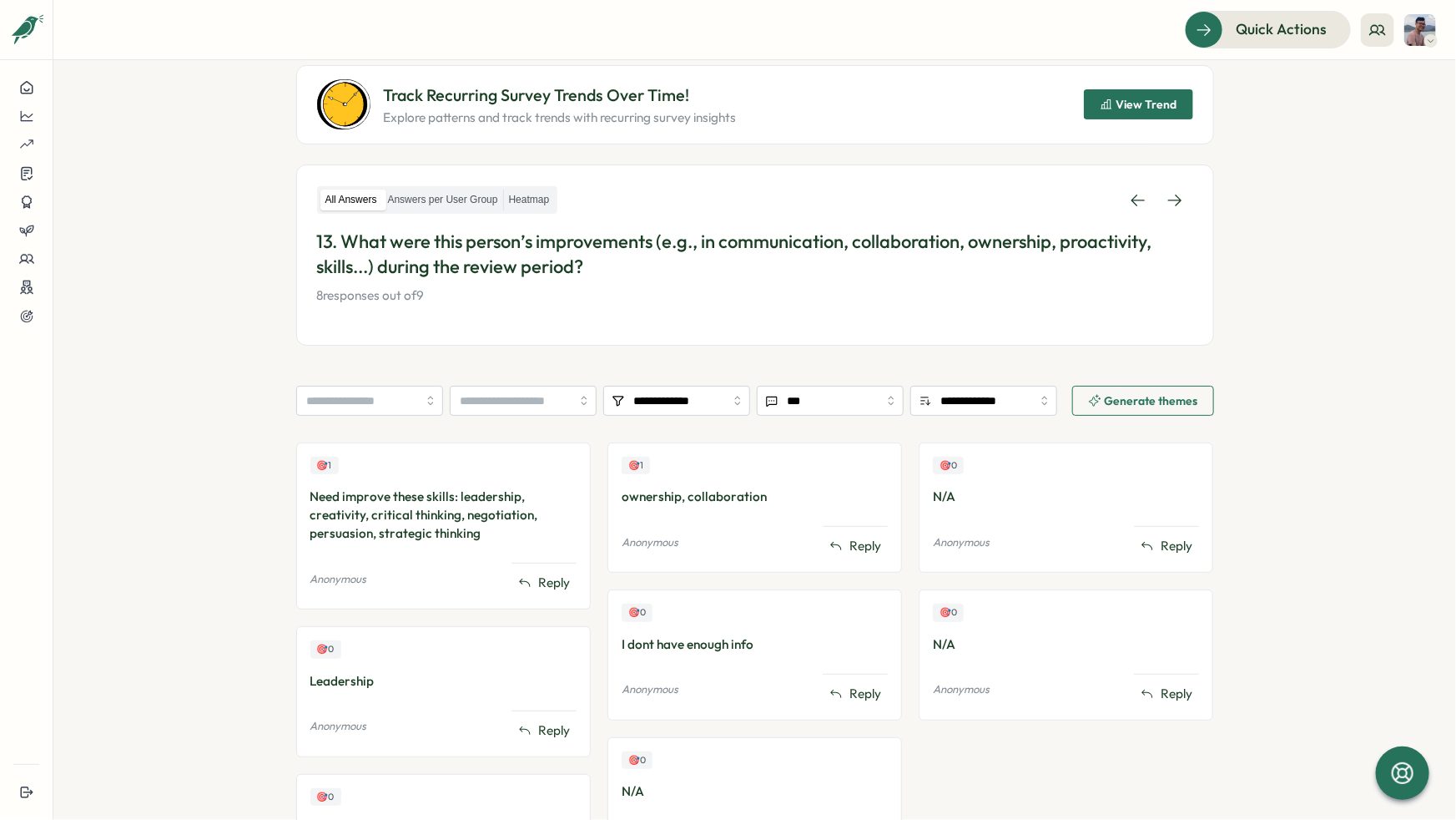
click at [1328, 371] on section "**********" at bounding box center [755, 440] width 1403 height 760
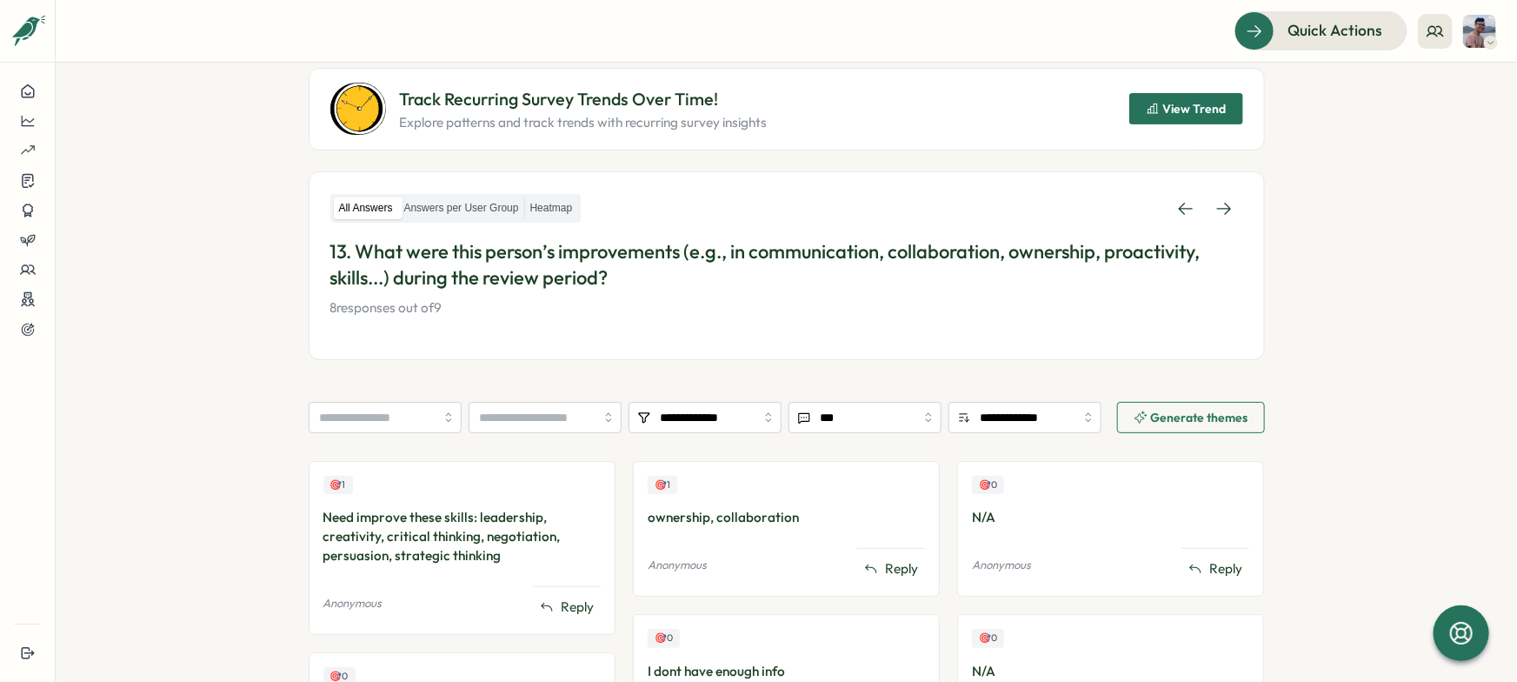
click at [1385, 357] on section "**********" at bounding box center [787, 372] width 1462 height 619
